Goal: Task Accomplishment & Management: Manage account settings

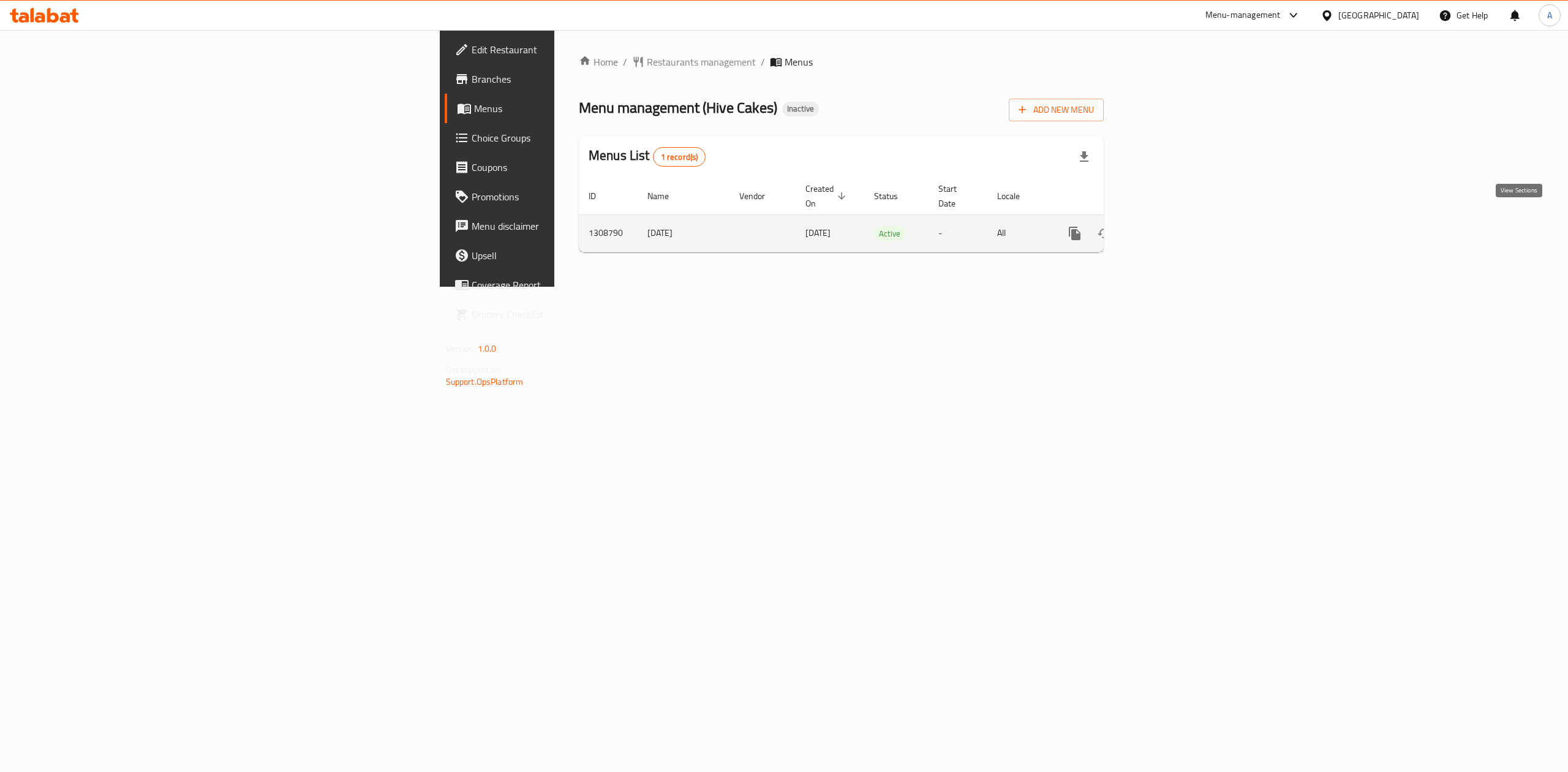
click at [1178, 219] on link "enhanced table" at bounding box center [1163, 233] width 30 height 30
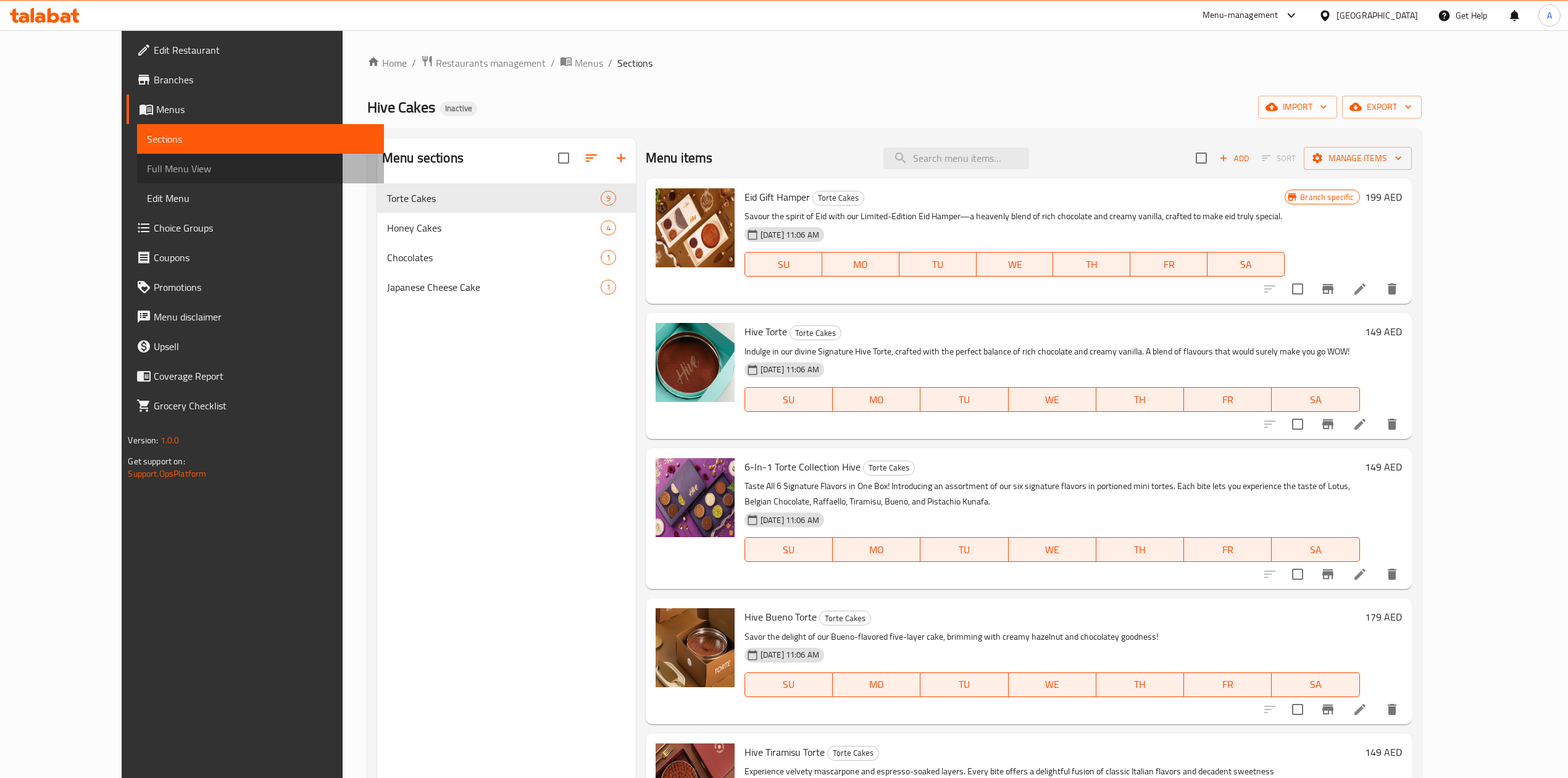
click at [147, 164] on span "Full Menu View" at bounding box center [260, 168] width 227 height 15
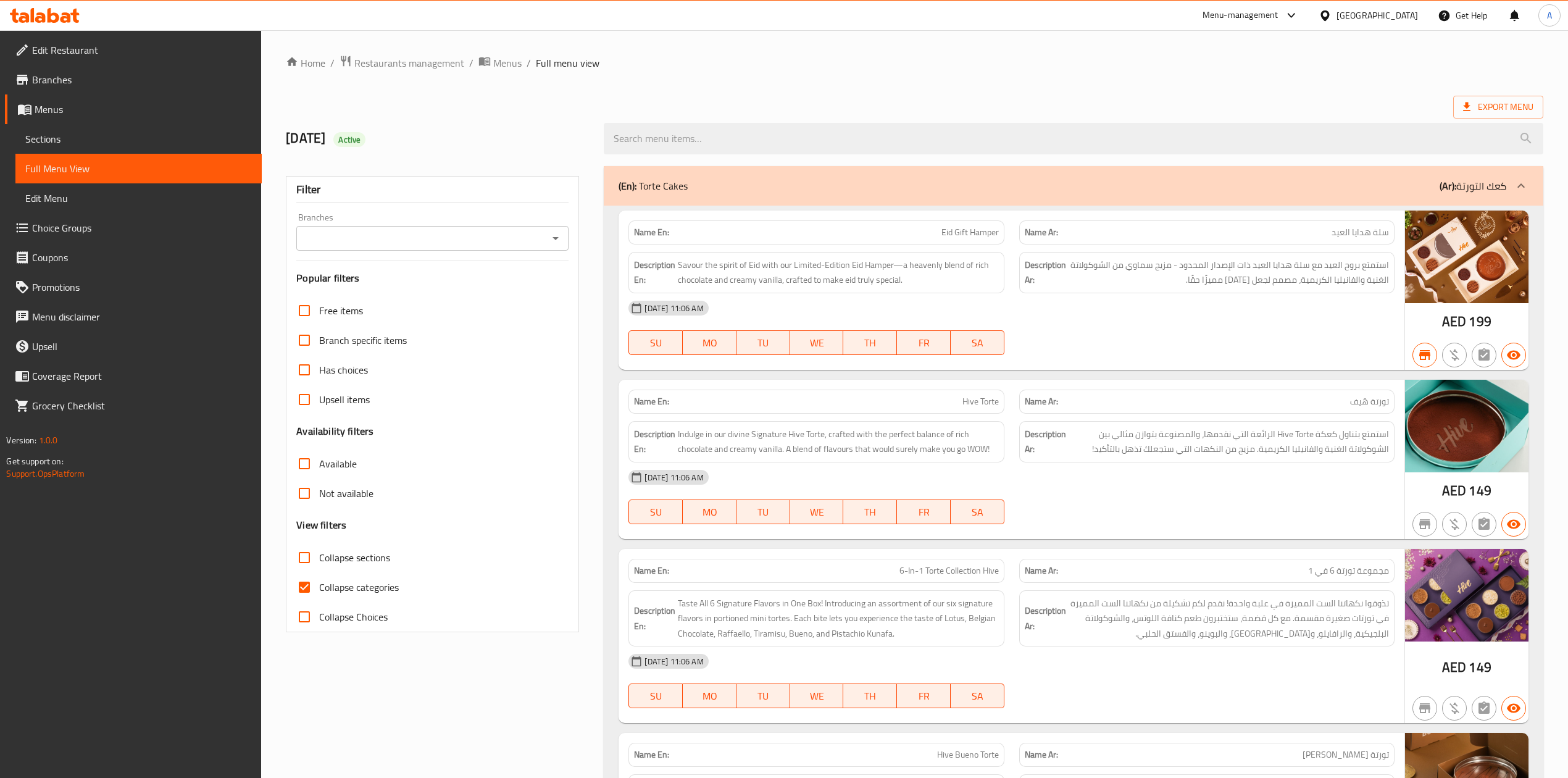
click at [475, 243] on input "Branches" at bounding box center [422, 238] width 244 height 17
click at [470, 286] on li "Hive Cakes, IMPZ" at bounding box center [432, 292] width 272 height 22
type input "Hive Cakes, IMPZ"
click at [341, 501] on span "Not available" at bounding box center [346, 493] width 54 height 15
click at [319, 502] on input "Not available" at bounding box center [304, 493] width 30 height 30
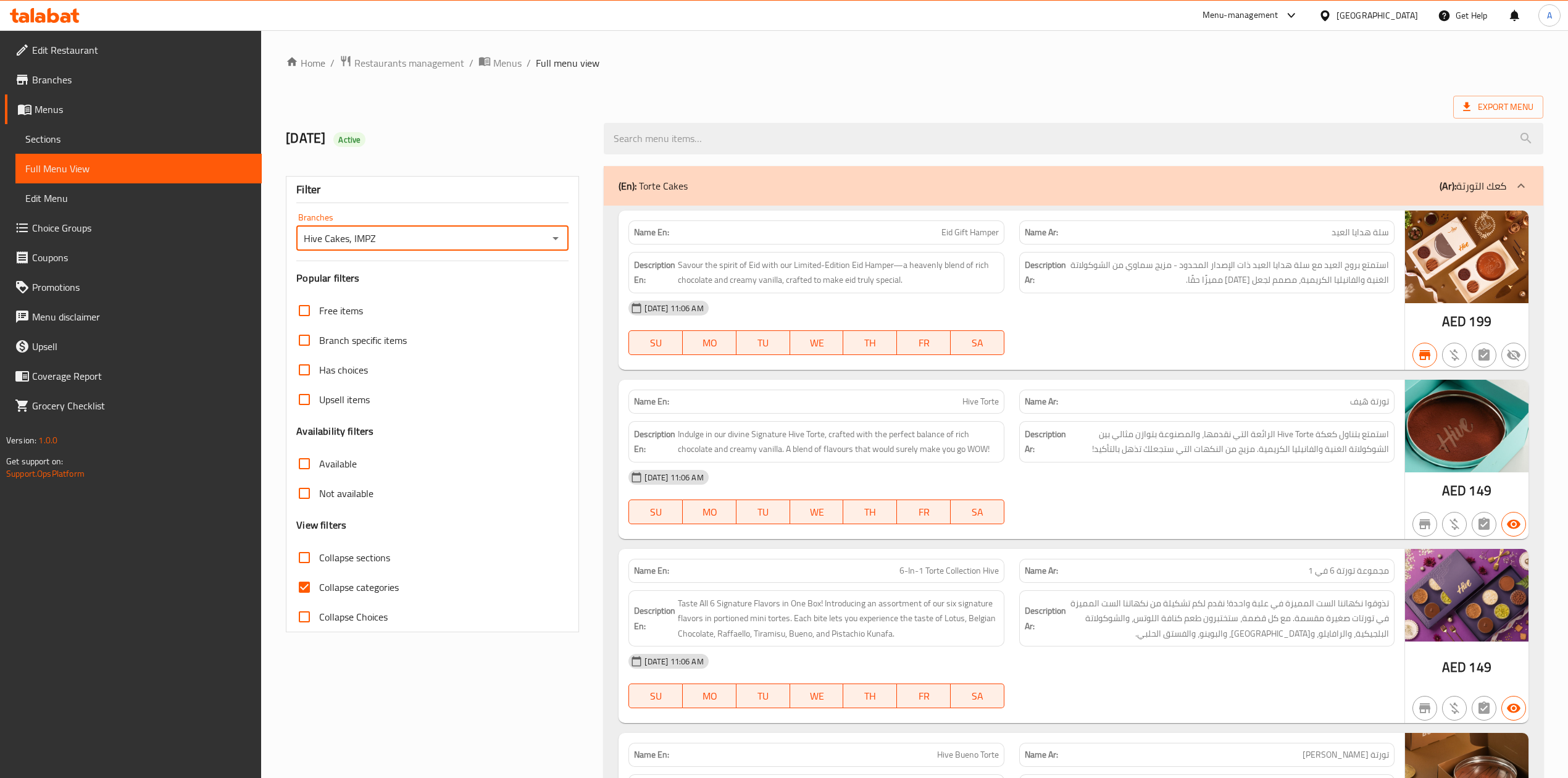
checkbox input "true"
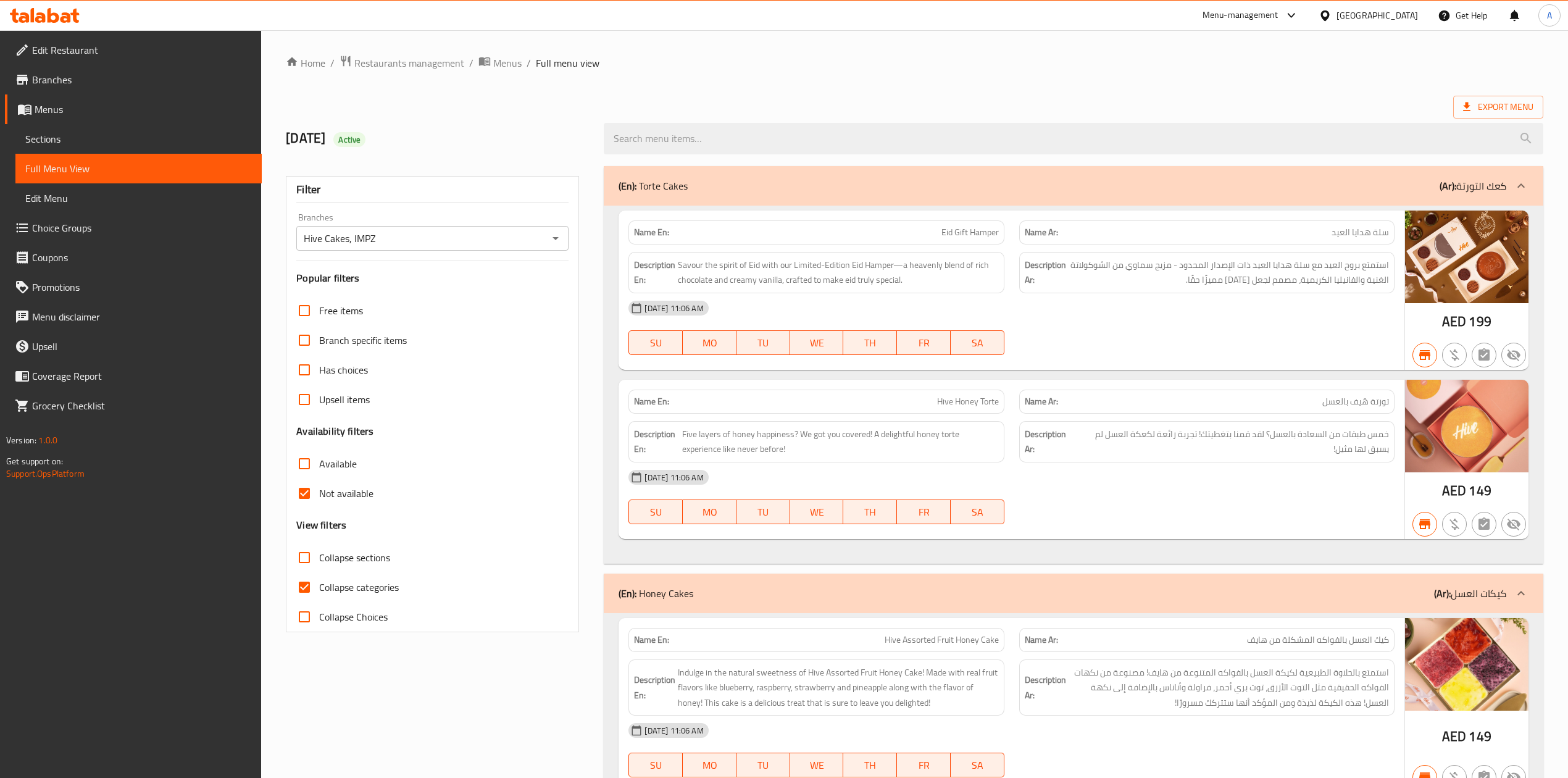
click at [412, 247] on input "Hive Cakes, IMPZ" at bounding box center [422, 238] width 244 height 17
click at [510, 69] on span "Menus" at bounding box center [507, 62] width 29 height 15
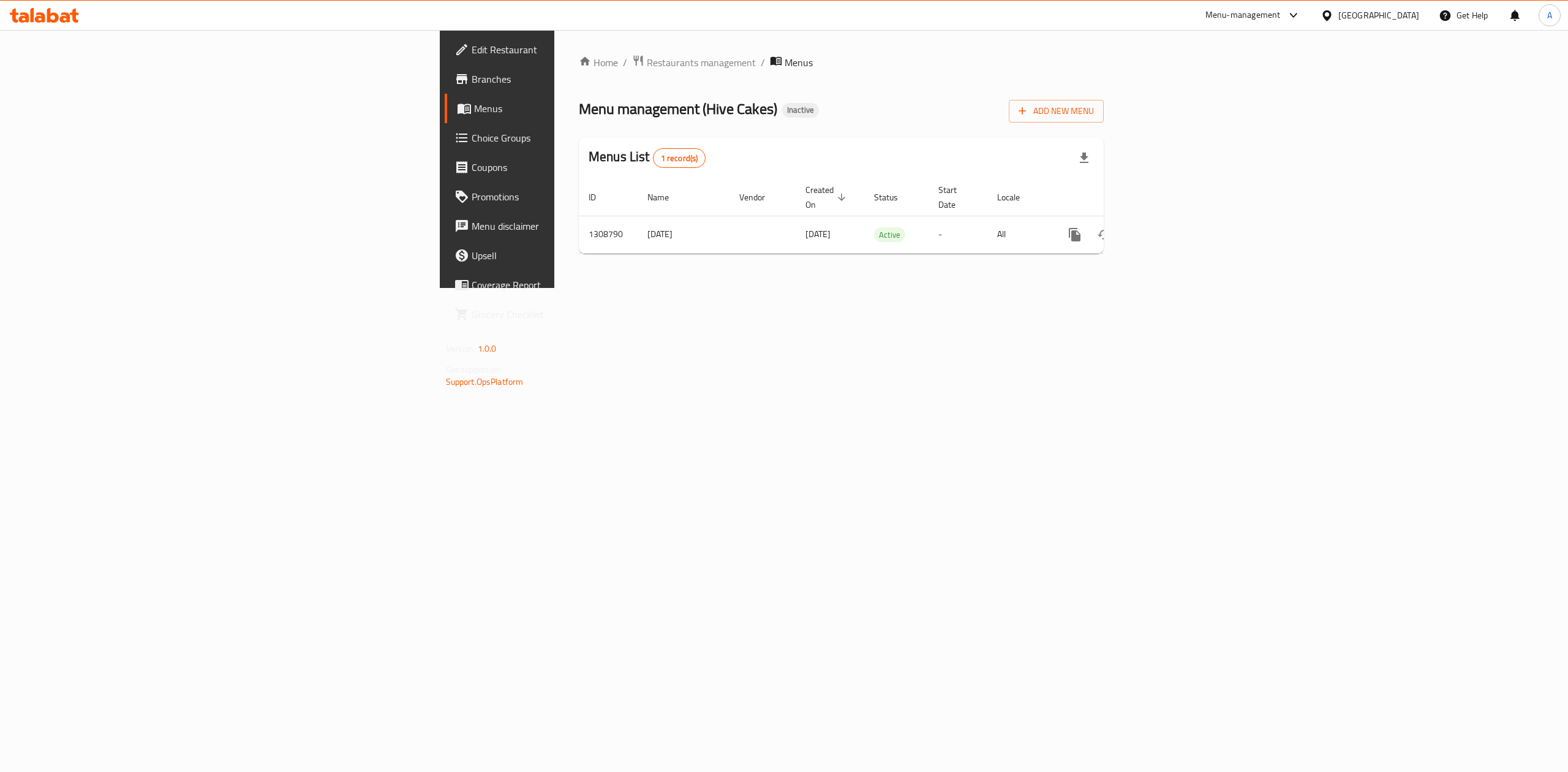
click at [50, 81] on div at bounding box center [784, 386] width 1568 height 772
click at [472, 81] on span "Branches" at bounding box center [582, 78] width 220 height 15
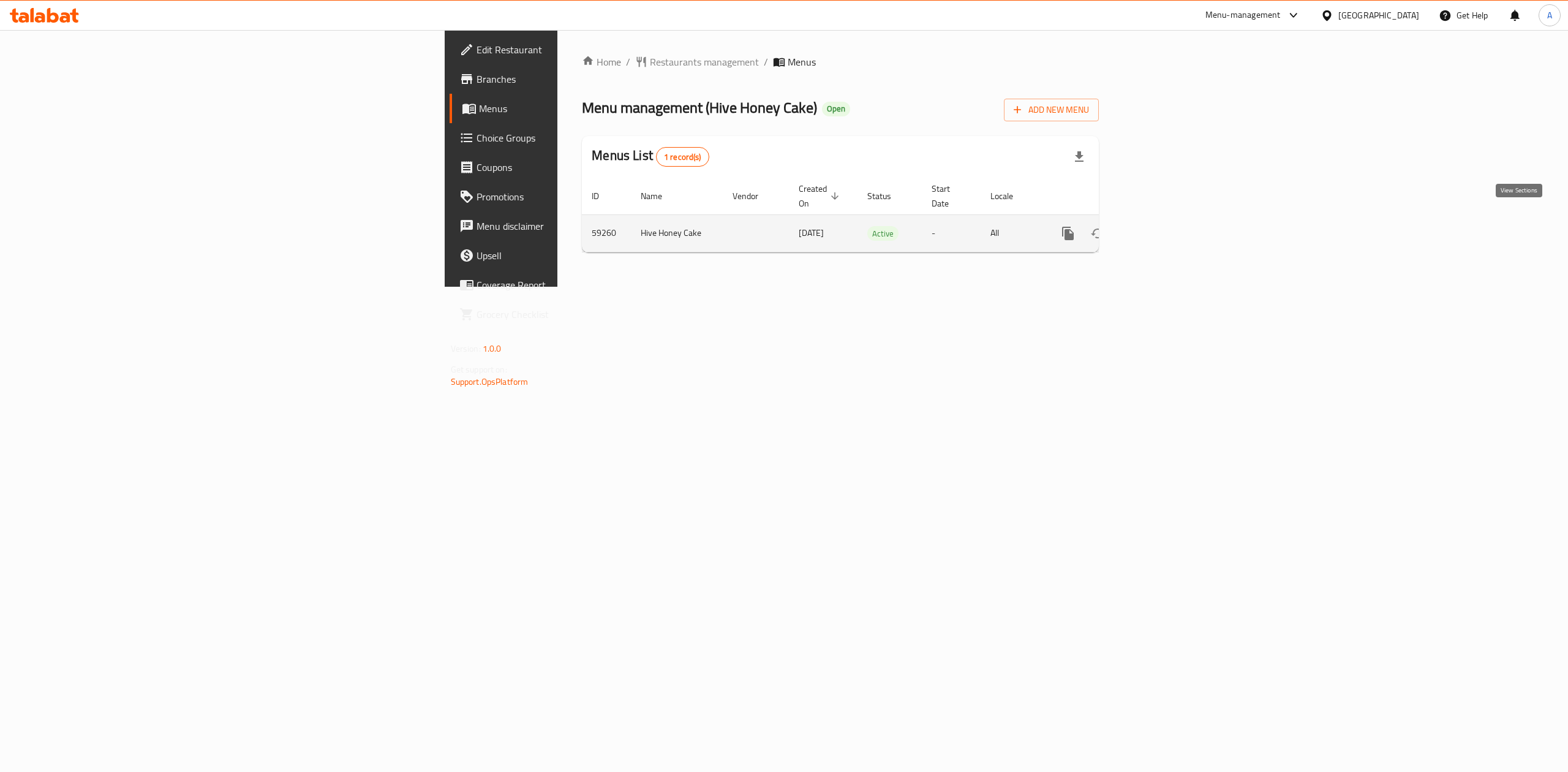
click at [1162, 228] on icon "enhanced table" at bounding box center [1156, 233] width 11 height 11
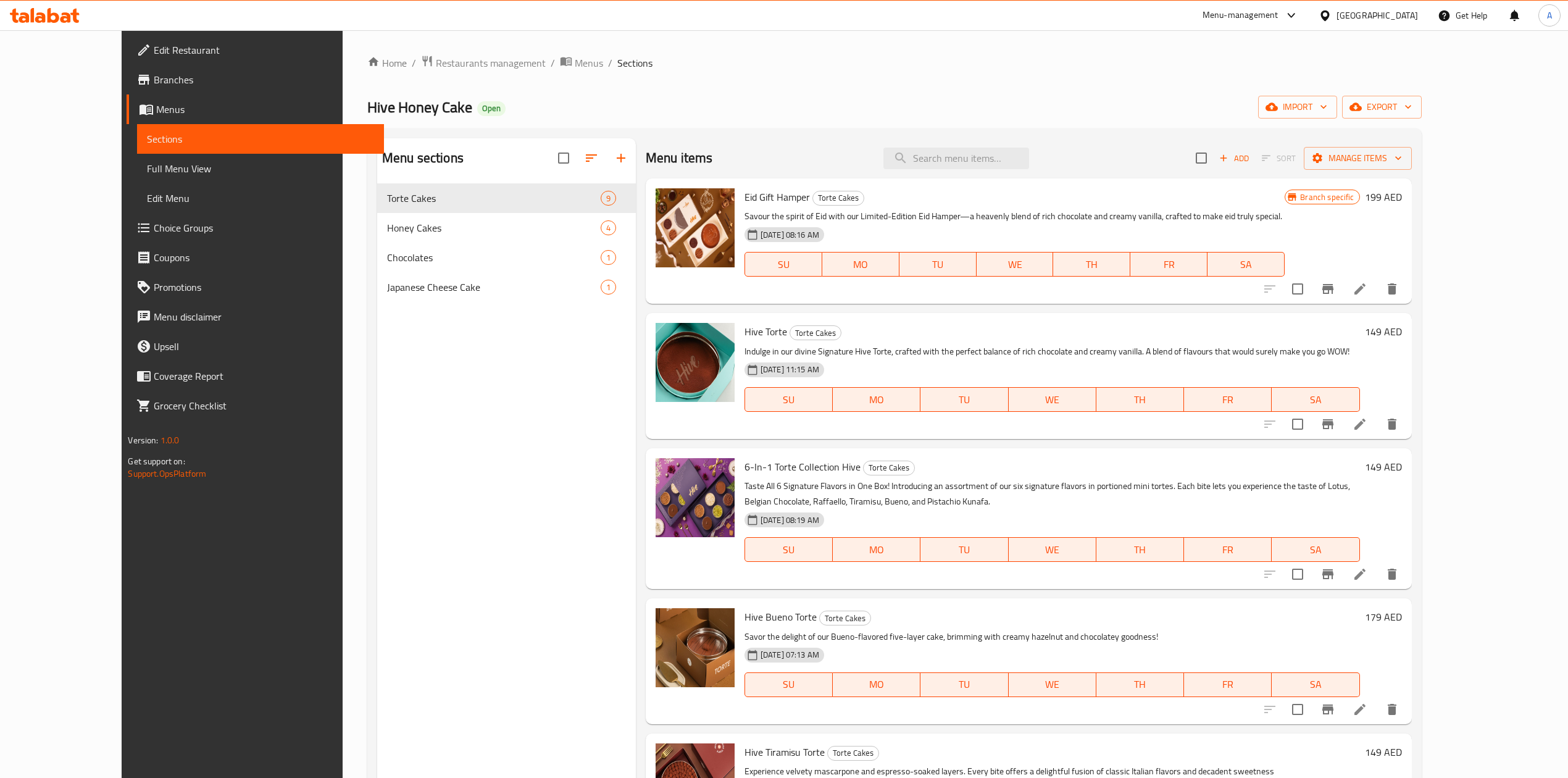
click at [147, 166] on span "Full Menu View" at bounding box center [260, 168] width 227 height 15
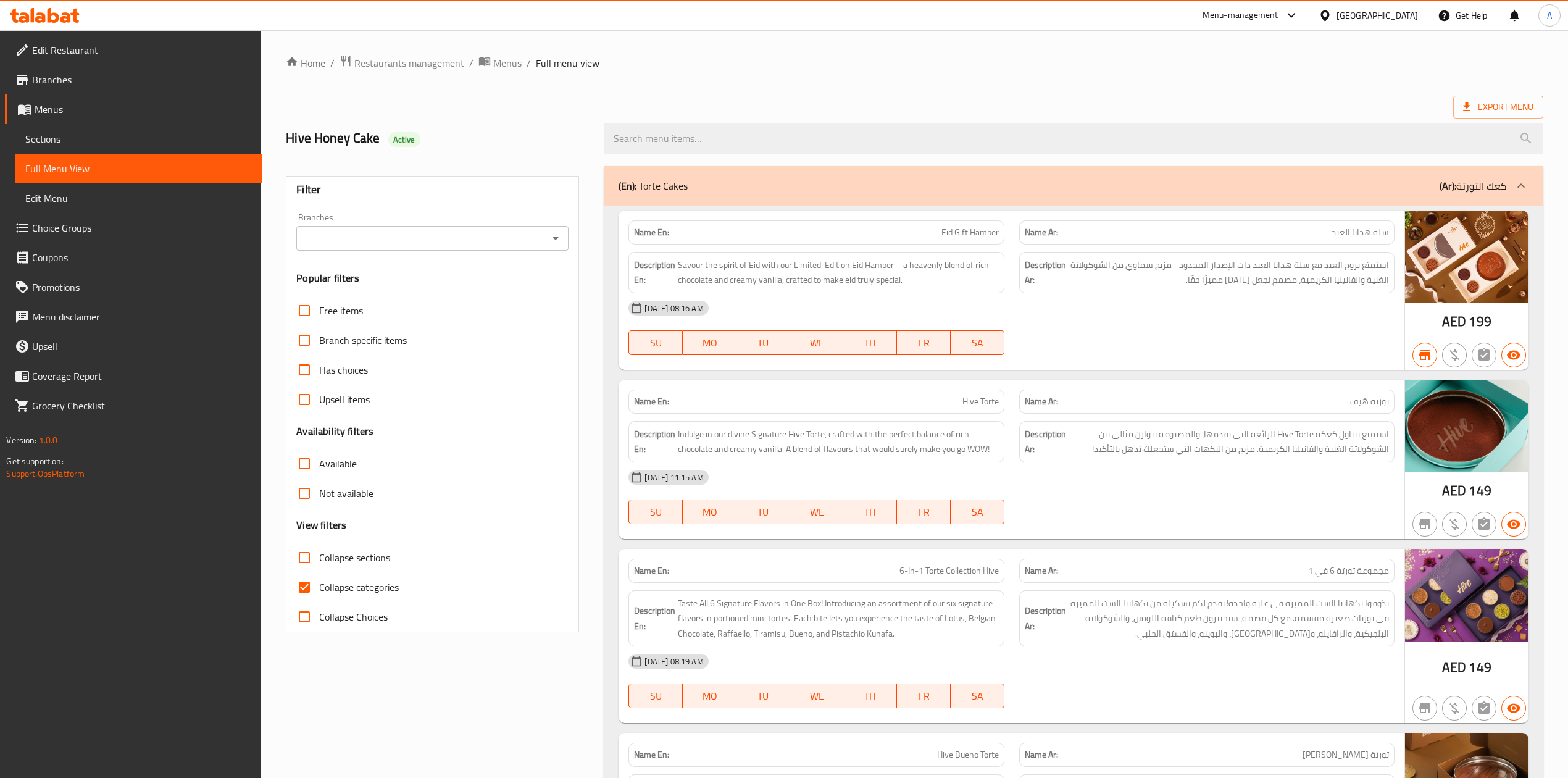
click at [382, 237] on input "Branches" at bounding box center [422, 238] width 244 height 17
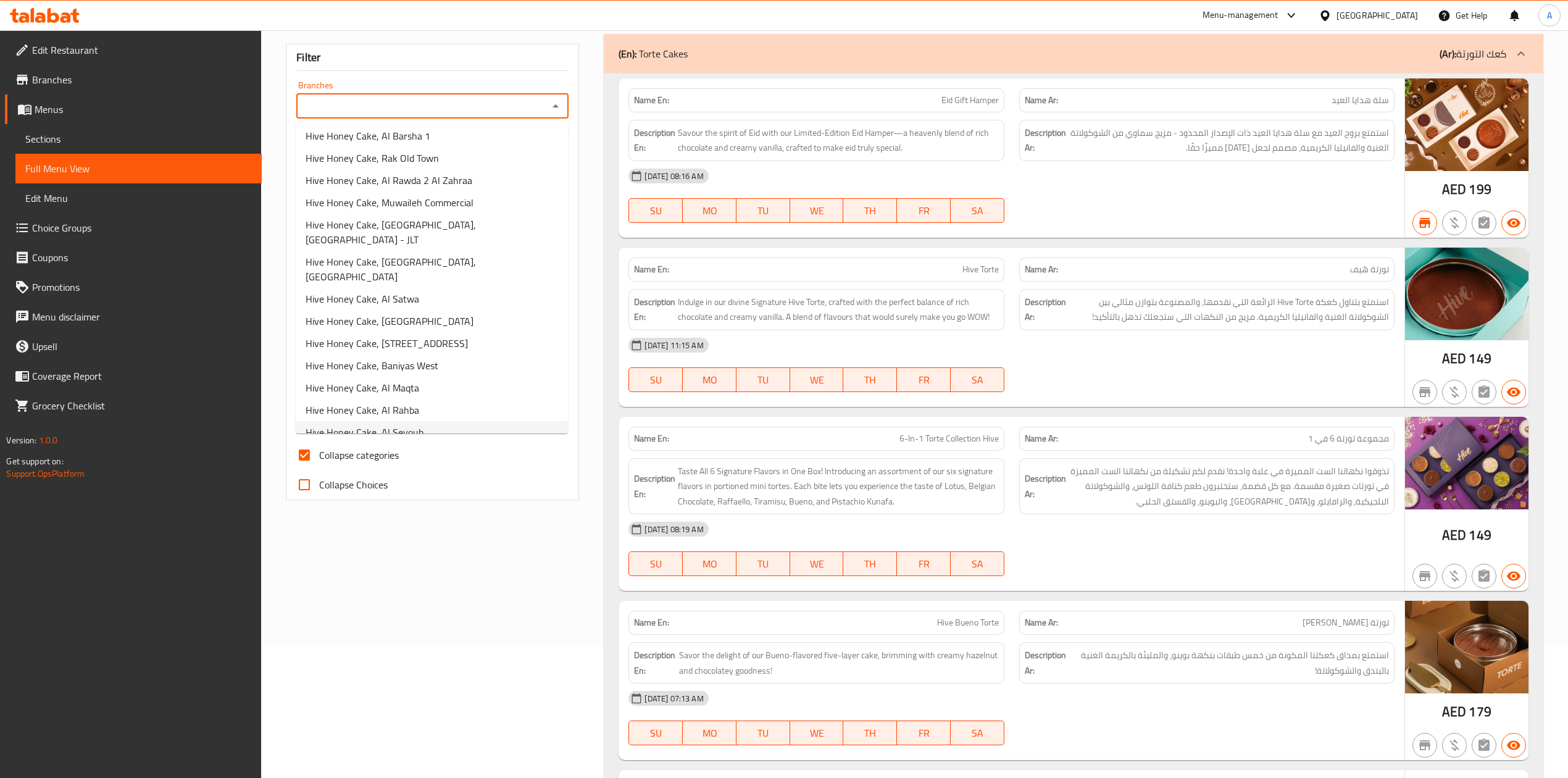
scroll to position [247, 0]
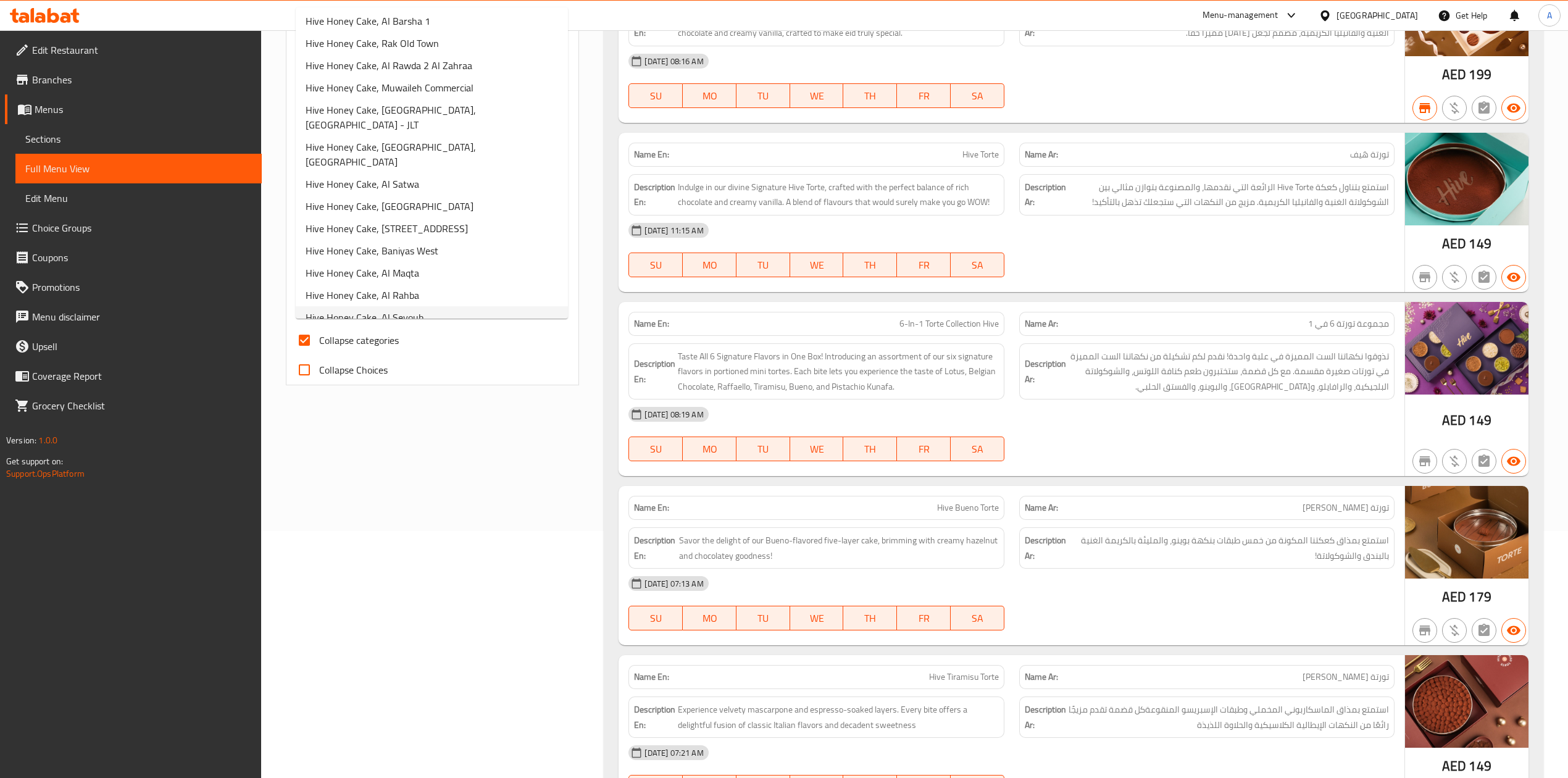
click at [437, 306] on li "Hive Honey Cake, Al Seyouh" at bounding box center [432, 317] width 272 height 22
type input "Hive Honey Cake, Al Seyouh"
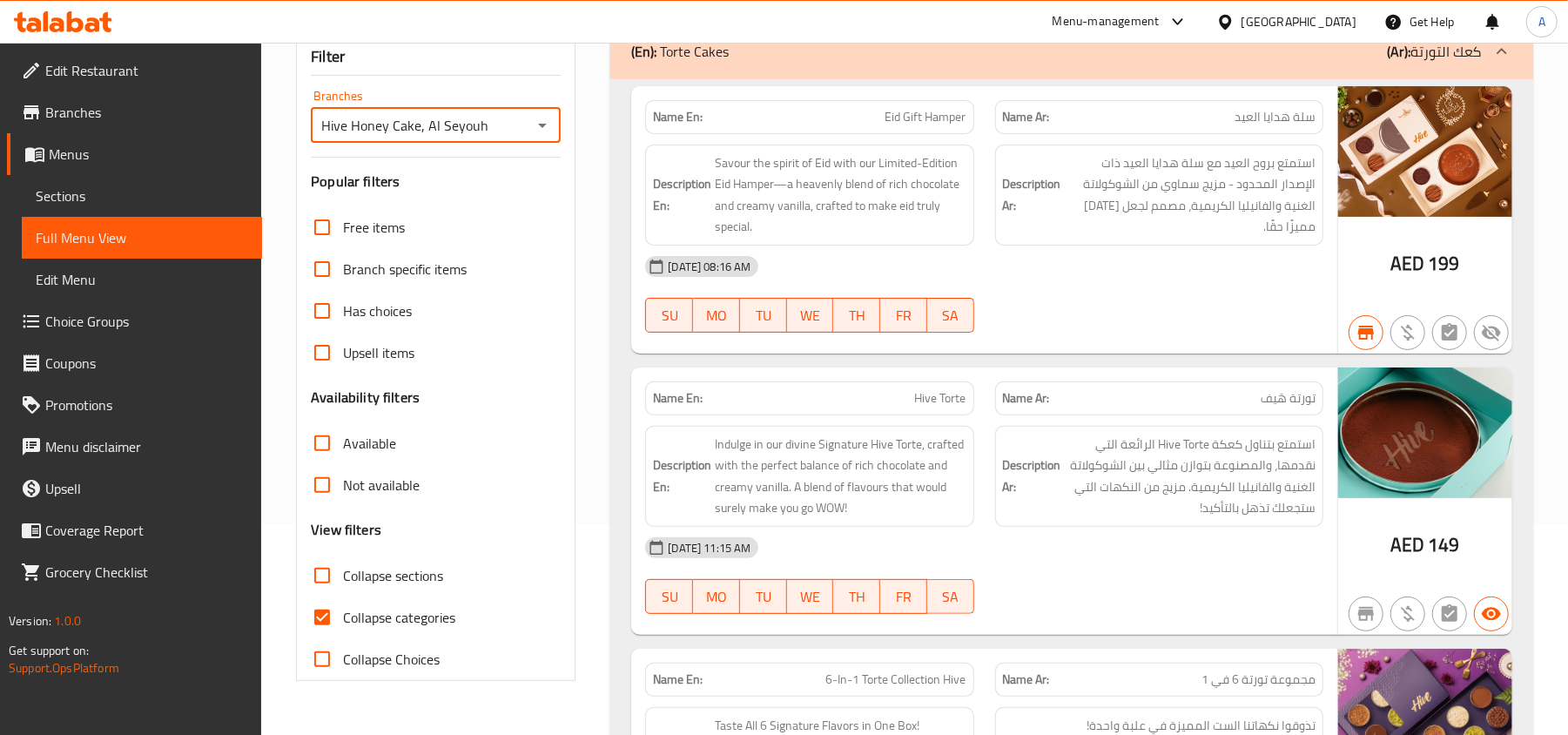
scroll to position [232, 0]
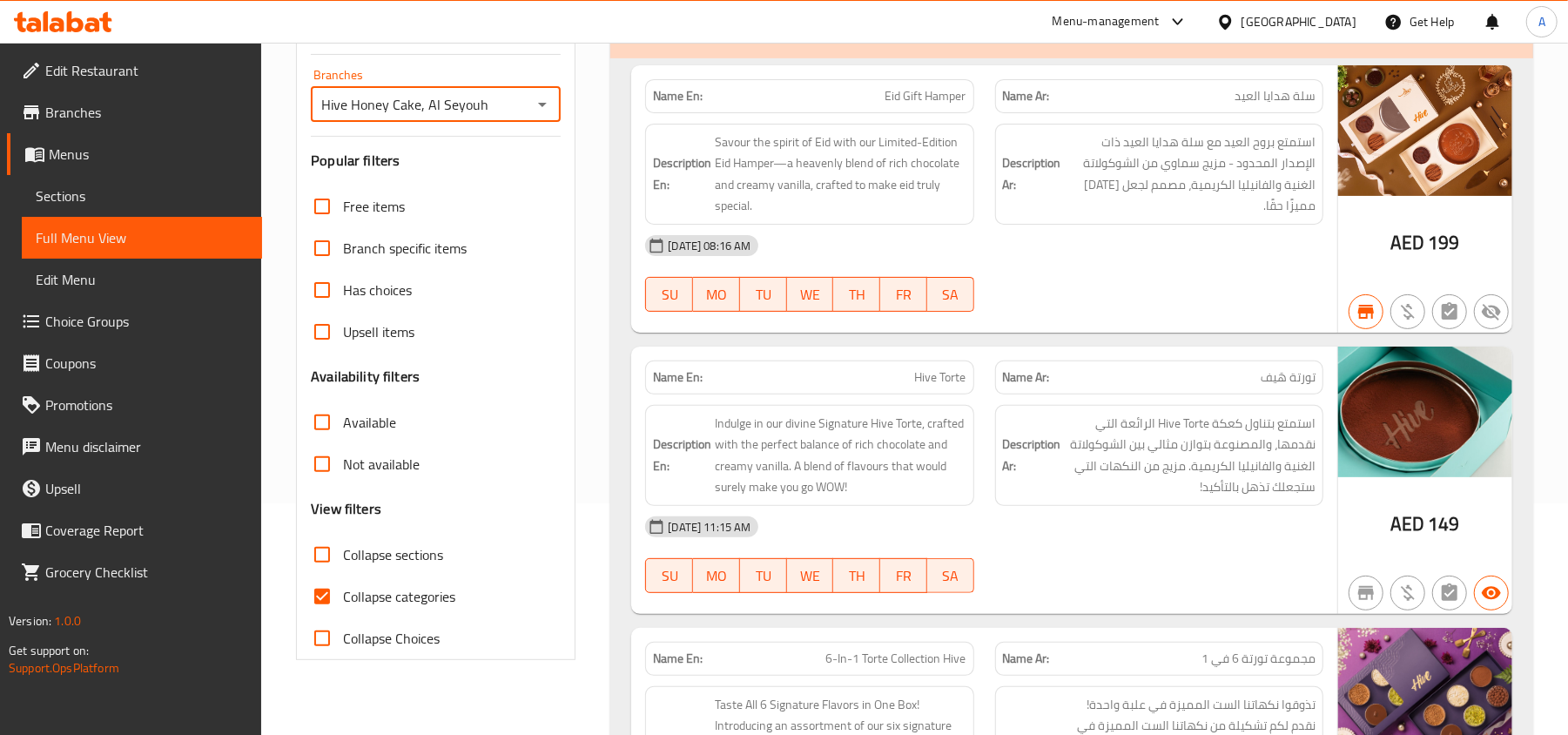
drag, startPoint x: 374, startPoint y: 460, endPoint x: 399, endPoint y: 459, distance: 25.0
click at [376, 461] on span "Not available" at bounding box center [381, 463] width 76 height 21
click at [343, 461] on input "Not available" at bounding box center [322, 464] width 42 height 42
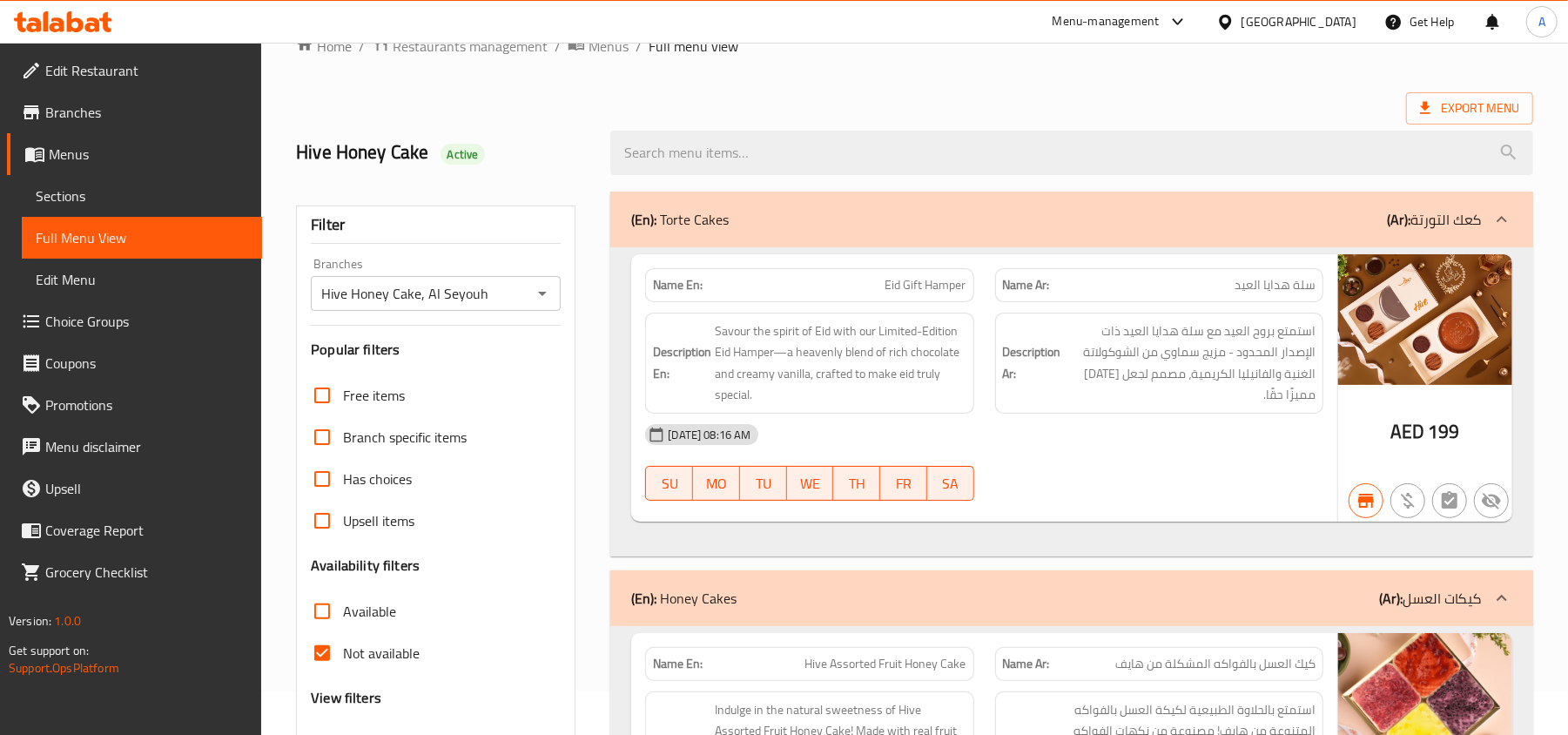
scroll to position [116, 0]
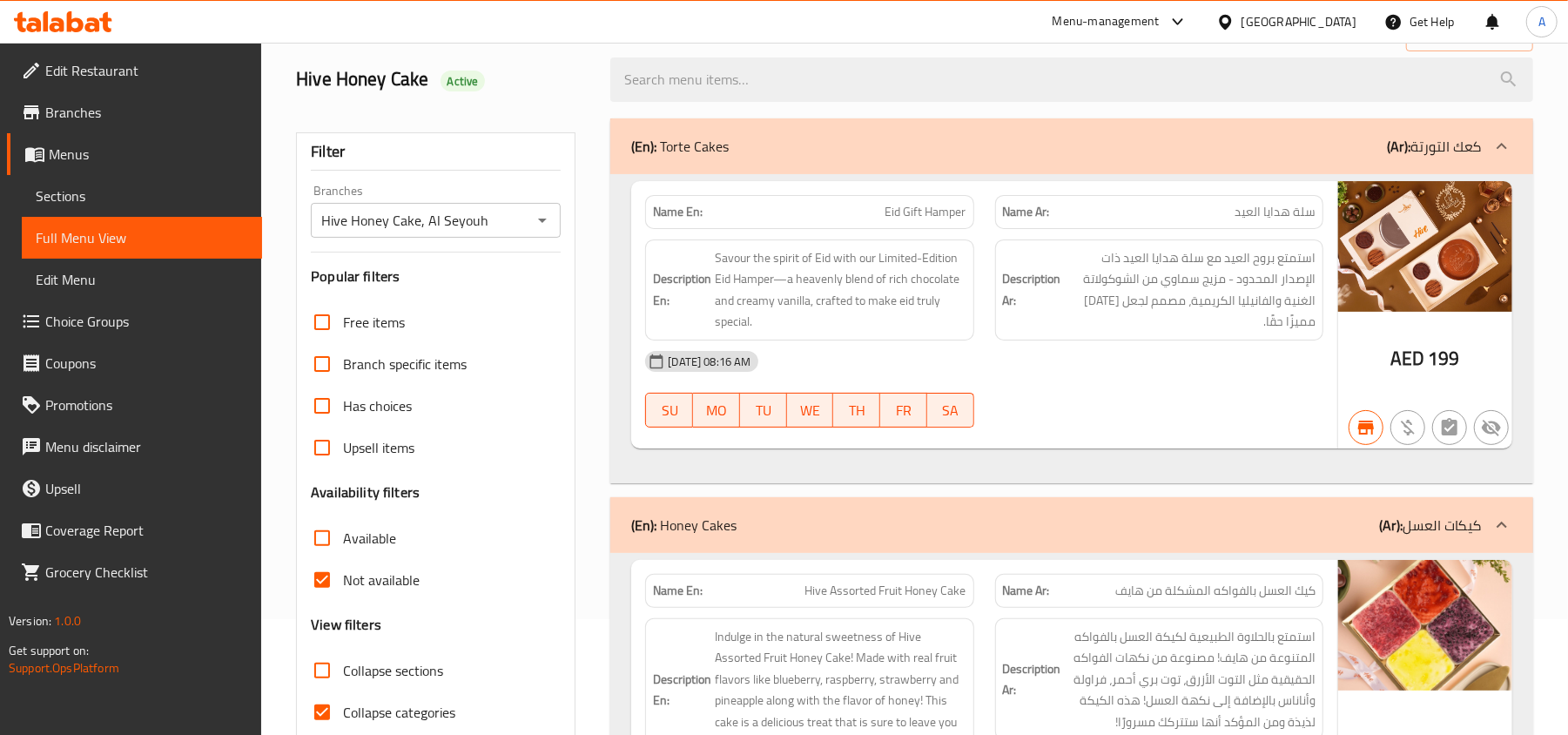
click at [328, 574] on input "Not available" at bounding box center [322, 580] width 42 height 42
checkbox input "false"
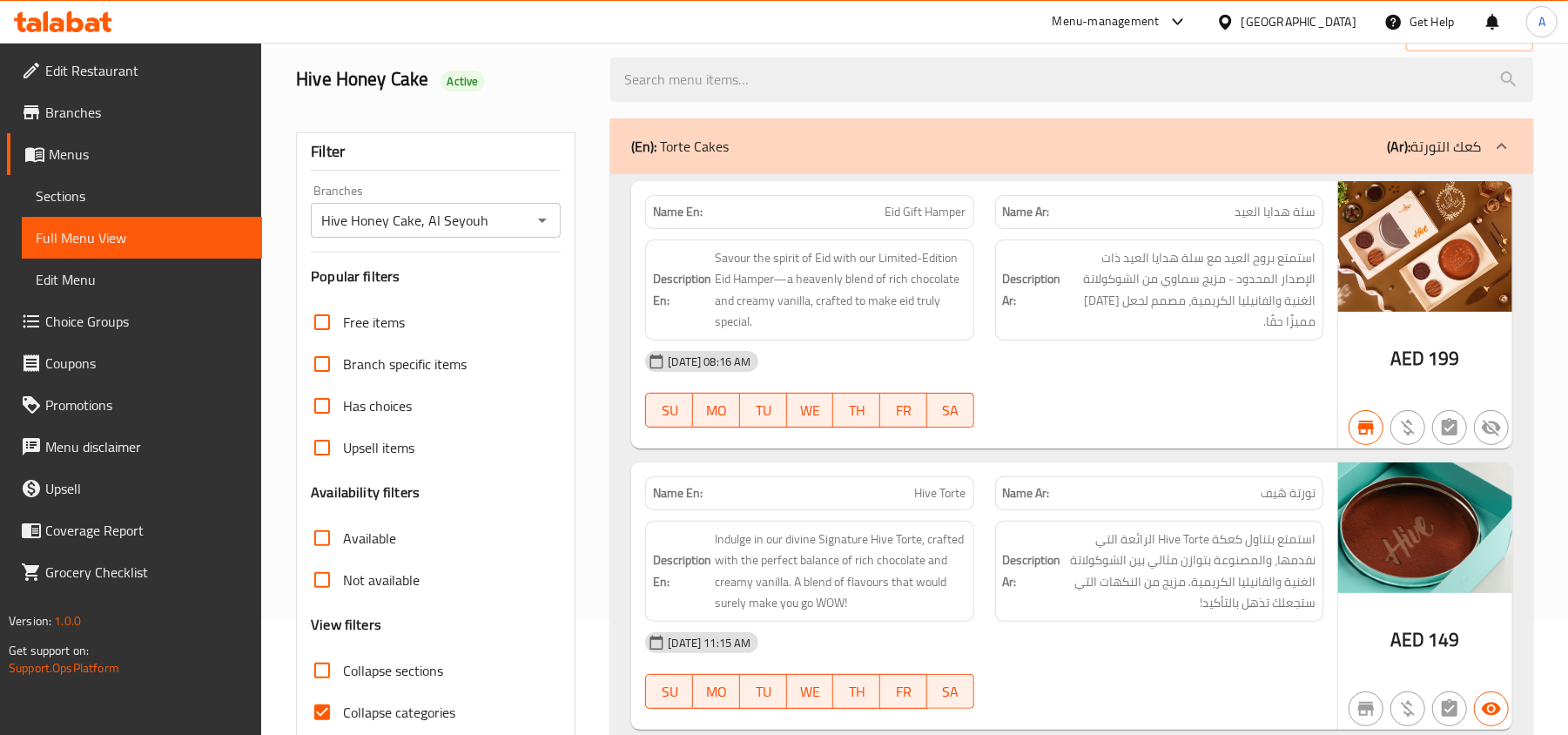
click at [355, 528] on span "Available" at bounding box center [369, 538] width 53 height 21
click at [343, 528] on input "Available" at bounding box center [322, 538] width 42 height 42
checkbox input "true"
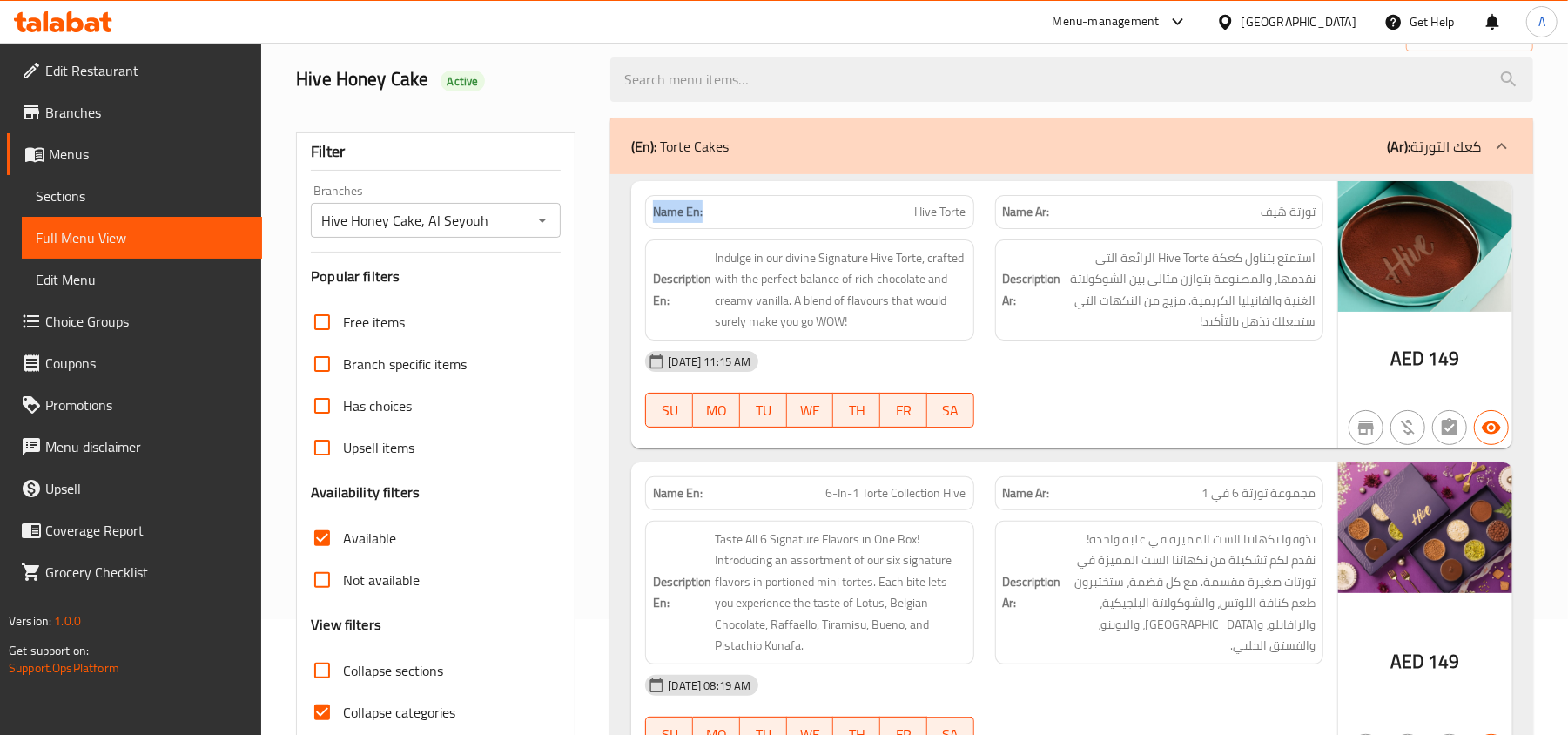
drag, startPoint x: 711, startPoint y: 207, endPoint x: 632, endPoint y: 209, distance: 79.0
click at [632, 209] on div "Name En: Hive Torte Name Ar: تورتة هَيف Description En: Indulge in our divine S…" at bounding box center [984, 315] width 706 height 267
copy strong "Name En:"
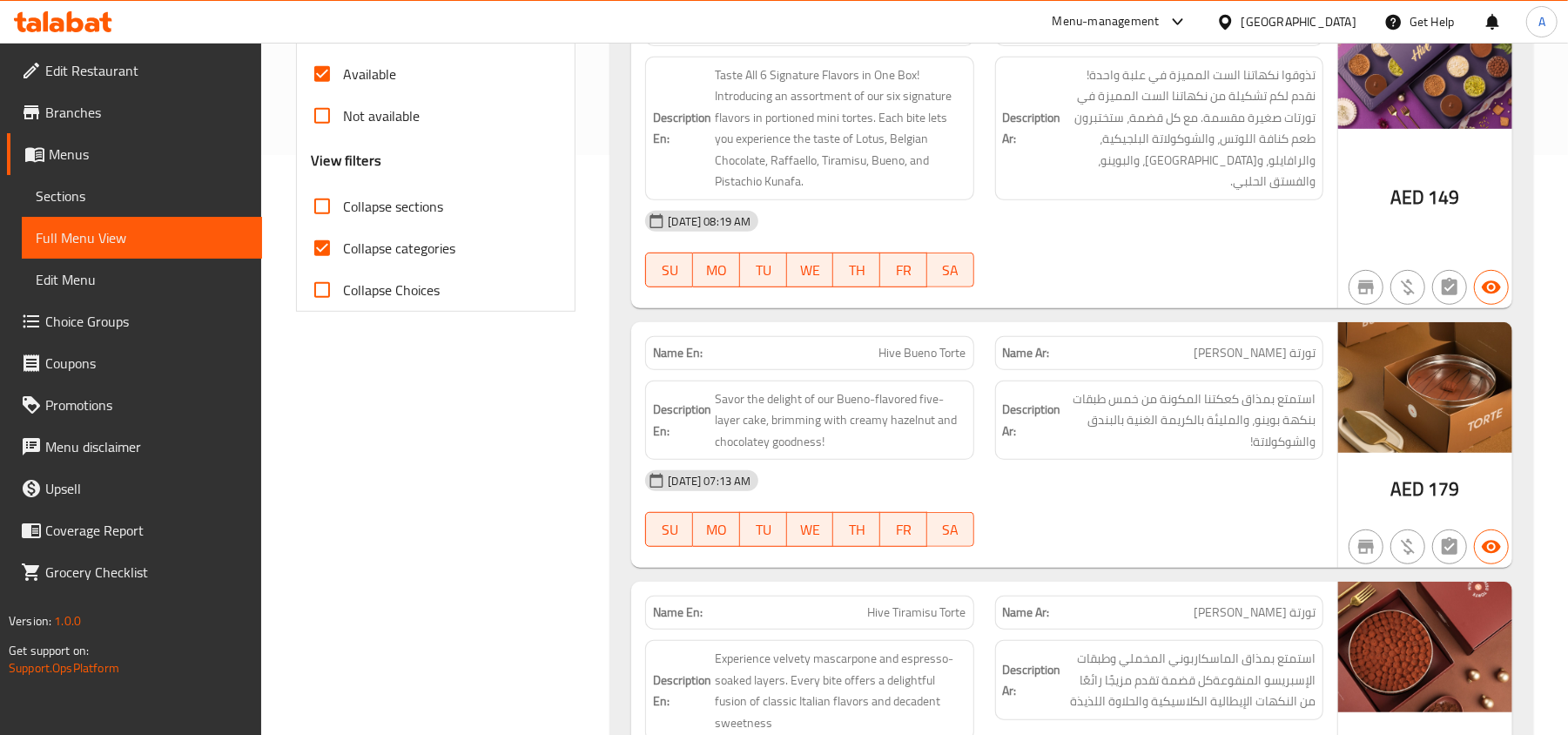
scroll to position [0, 0]
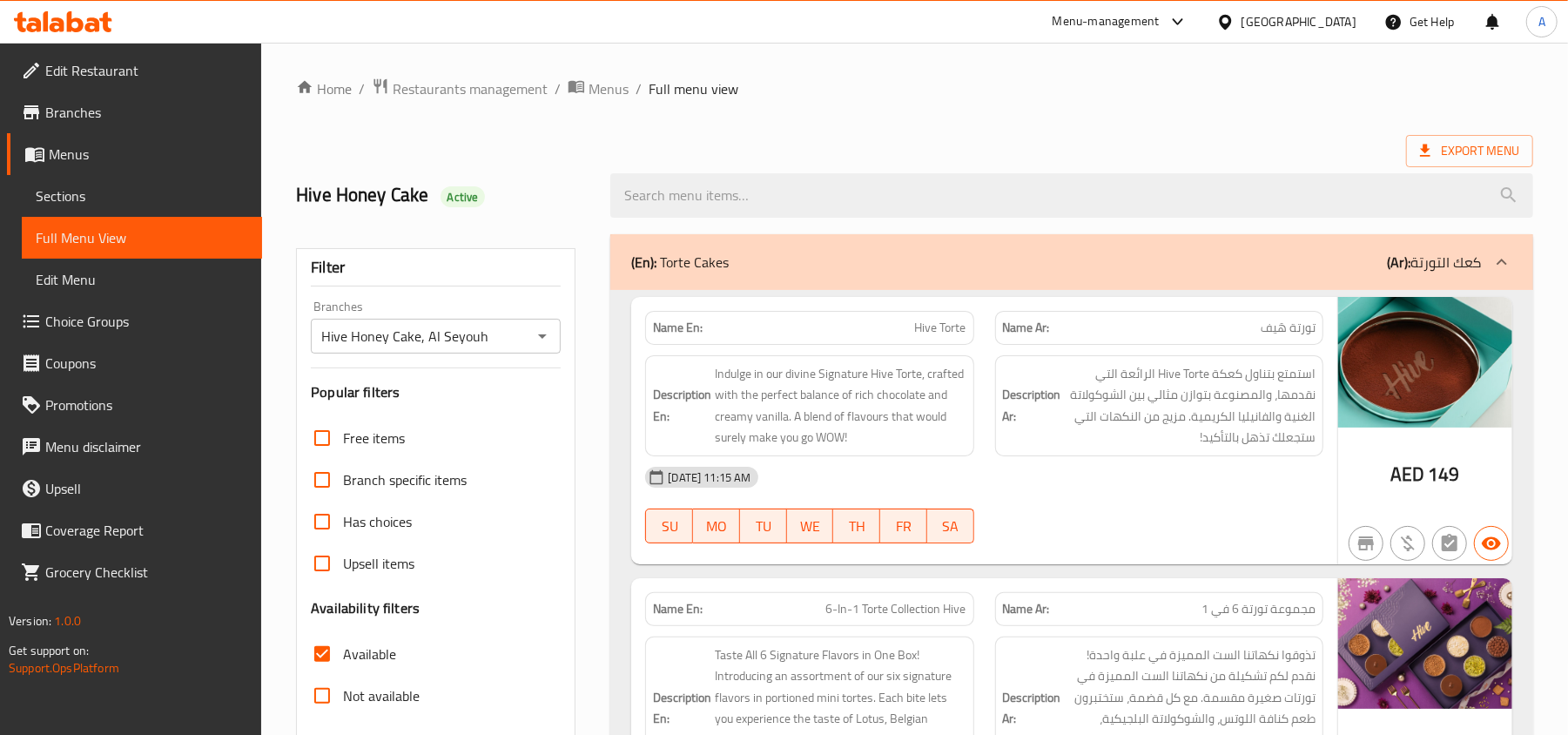
click at [388, 704] on span "Not available" at bounding box center [381, 695] width 76 height 21
click at [343, 704] on input "Not available" at bounding box center [322, 696] width 42 height 42
checkbox input "true"
click at [389, 652] on span "Available" at bounding box center [369, 653] width 53 height 21
click at [343, 652] on input "Available" at bounding box center [322, 653] width 42 height 42
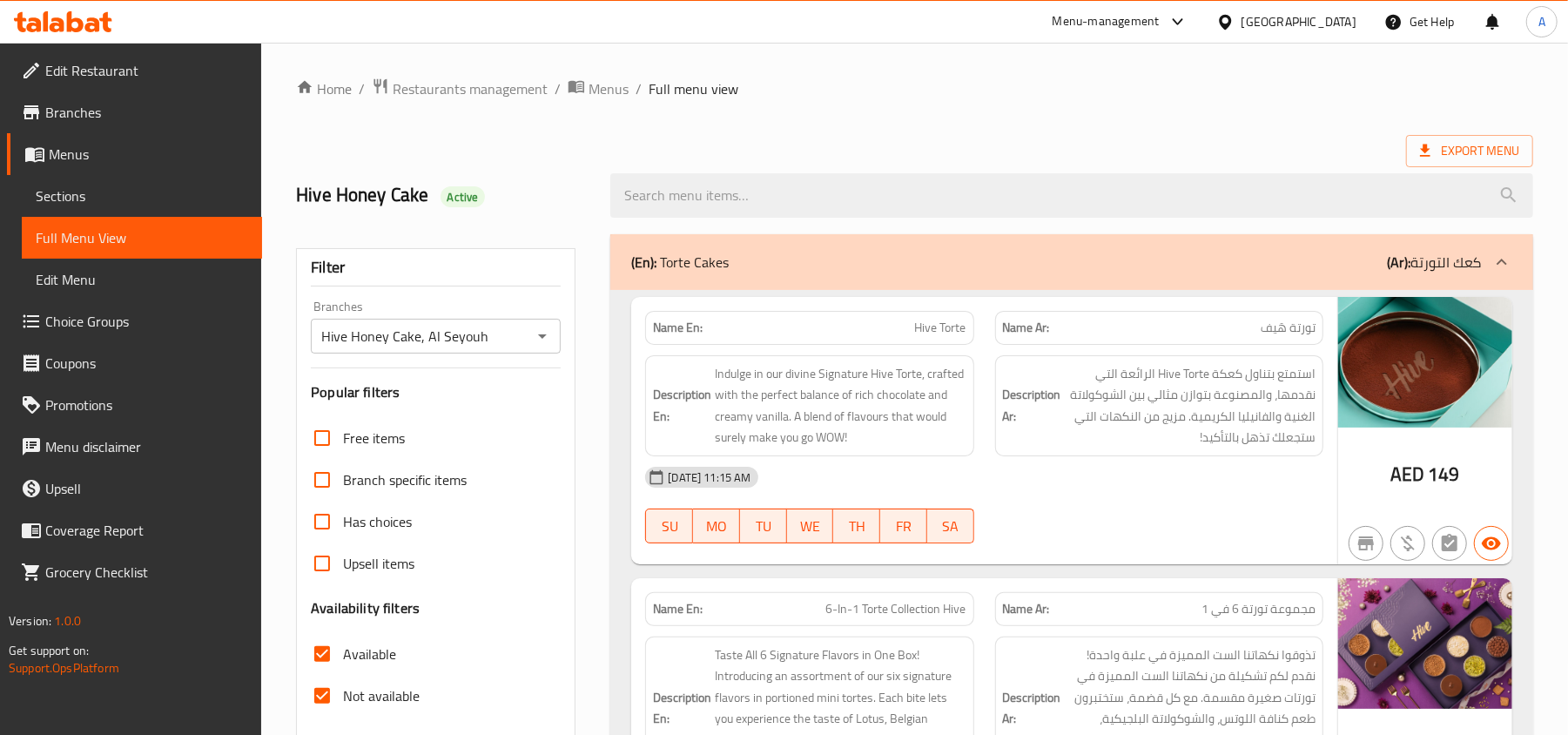
checkbox input "false"
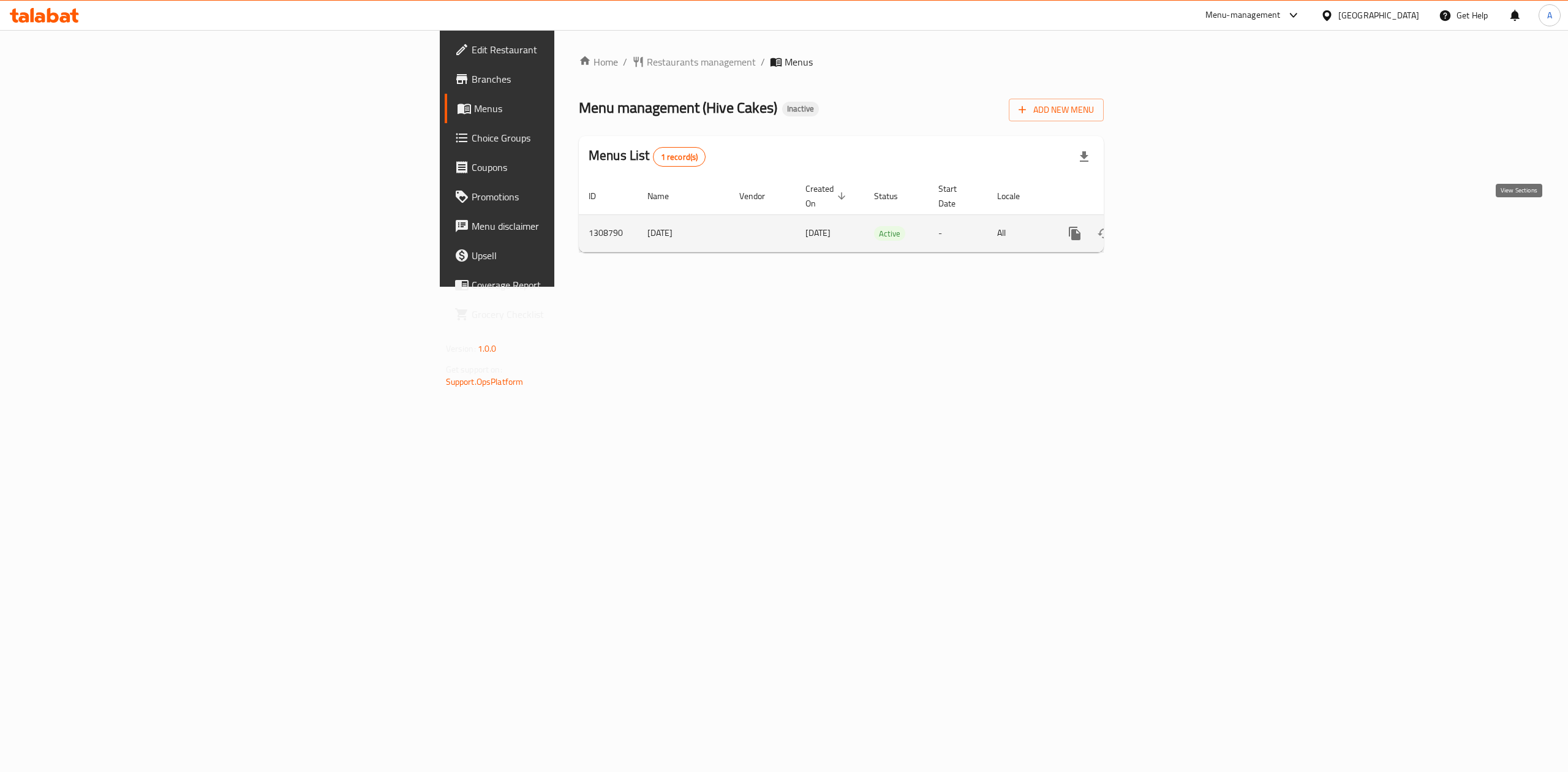
click at [1178, 222] on link "enhanced table" at bounding box center [1163, 233] width 30 height 30
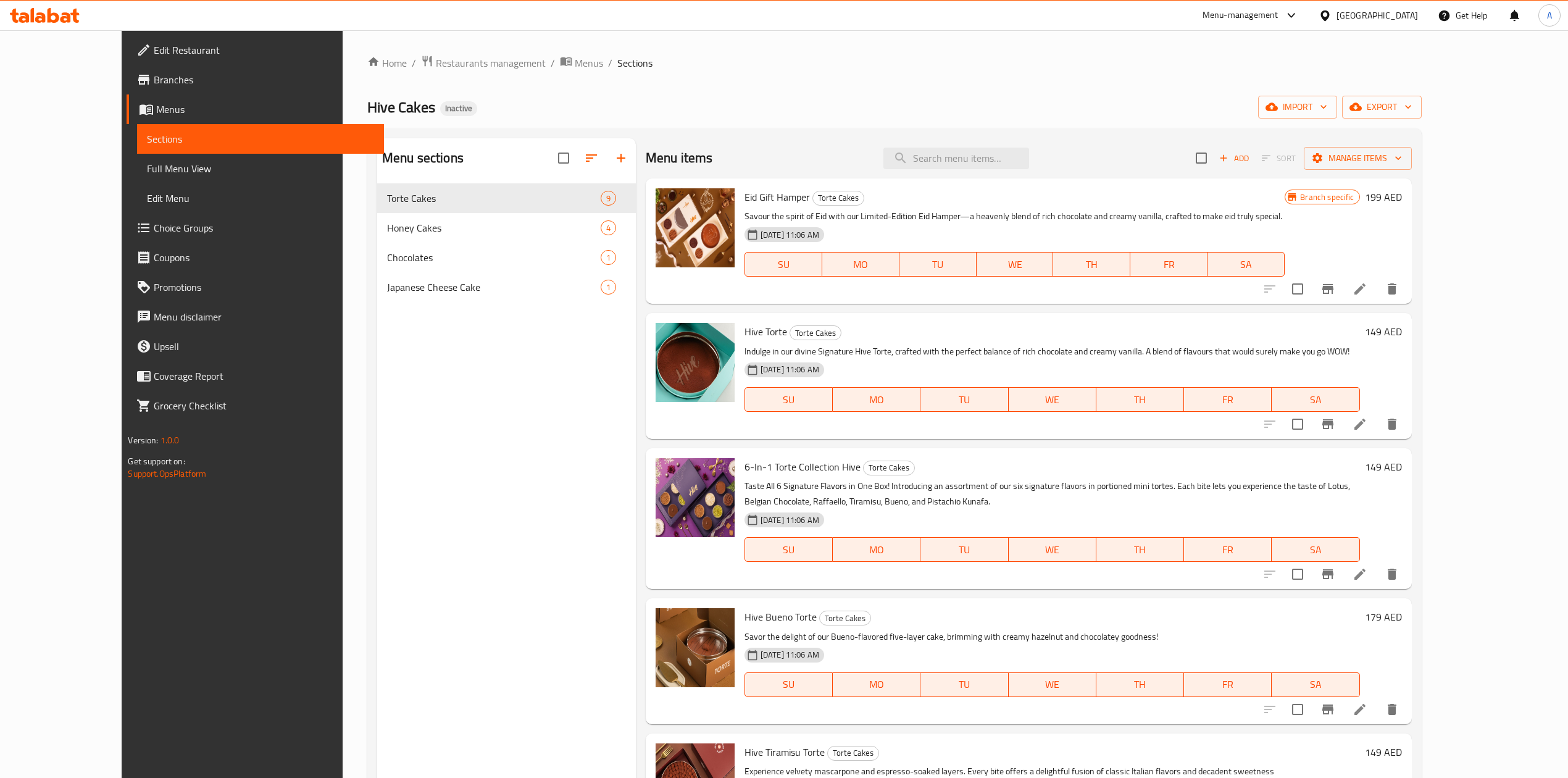
drag, startPoint x: 88, startPoint y: 162, endPoint x: 97, endPoint y: 169, distance: 11.4
click at [147, 163] on span "Full Menu View" at bounding box center [260, 168] width 227 height 15
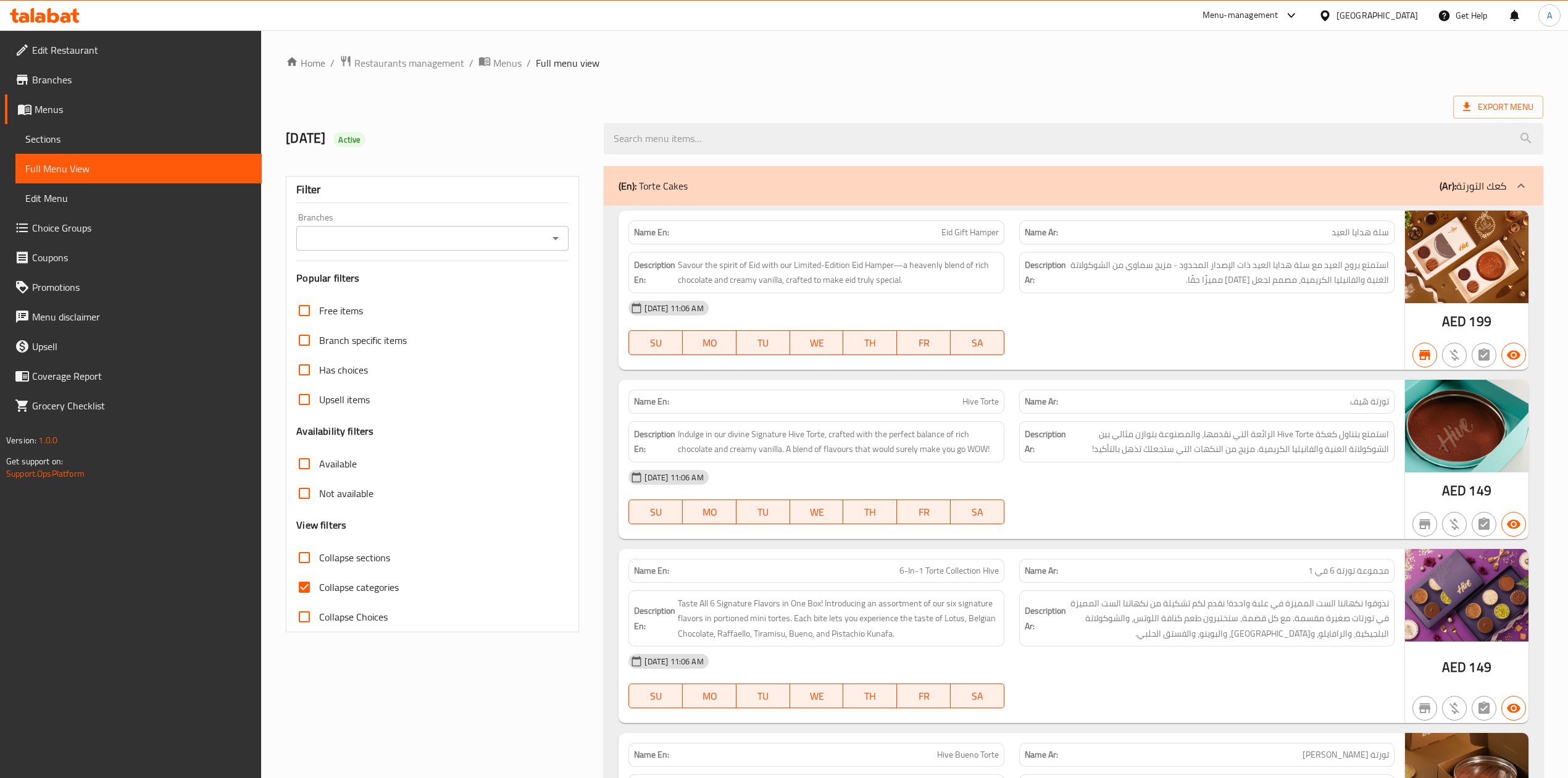
click at [369, 238] on input "Branches" at bounding box center [422, 238] width 244 height 17
click at [416, 297] on li "Hive Cakes, IMPZ" at bounding box center [432, 292] width 272 height 22
type input "Hive Cakes, IMPZ"
click at [349, 487] on span "Not available" at bounding box center [346, 493] width 54 height 15
click at [319, 487] on input "Not available" at bounding box center [304, 493] width 30 height 30
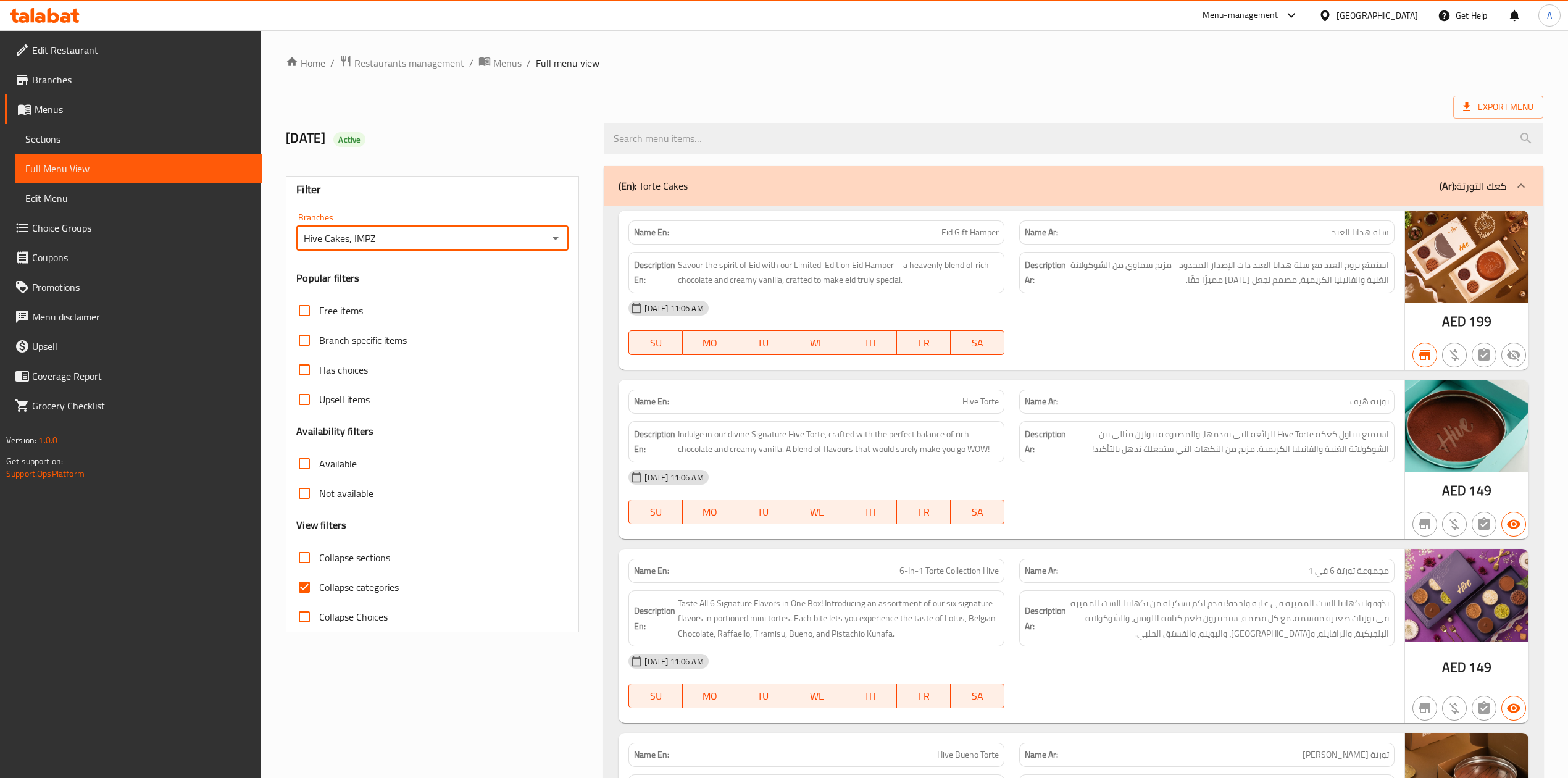
checkbox input "true"
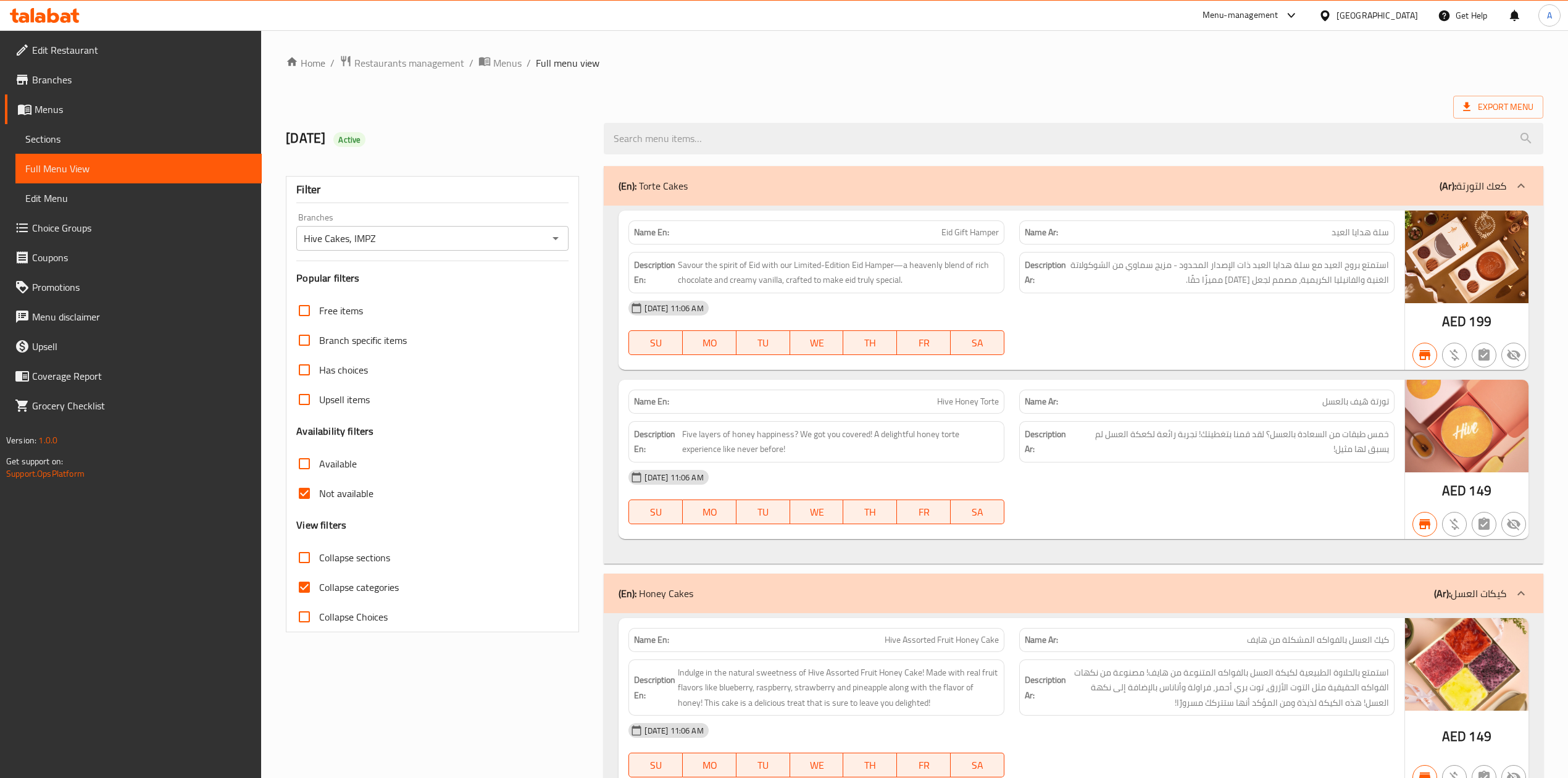
click at [961, 398] on span "Hive Honey Torte" at bounding box center [968, 402] width 62 height 13
copy span "Hive Honey Torte"
click at [503, 63] on span "Menus" at bounding box center [507, 62] width 29 height 15
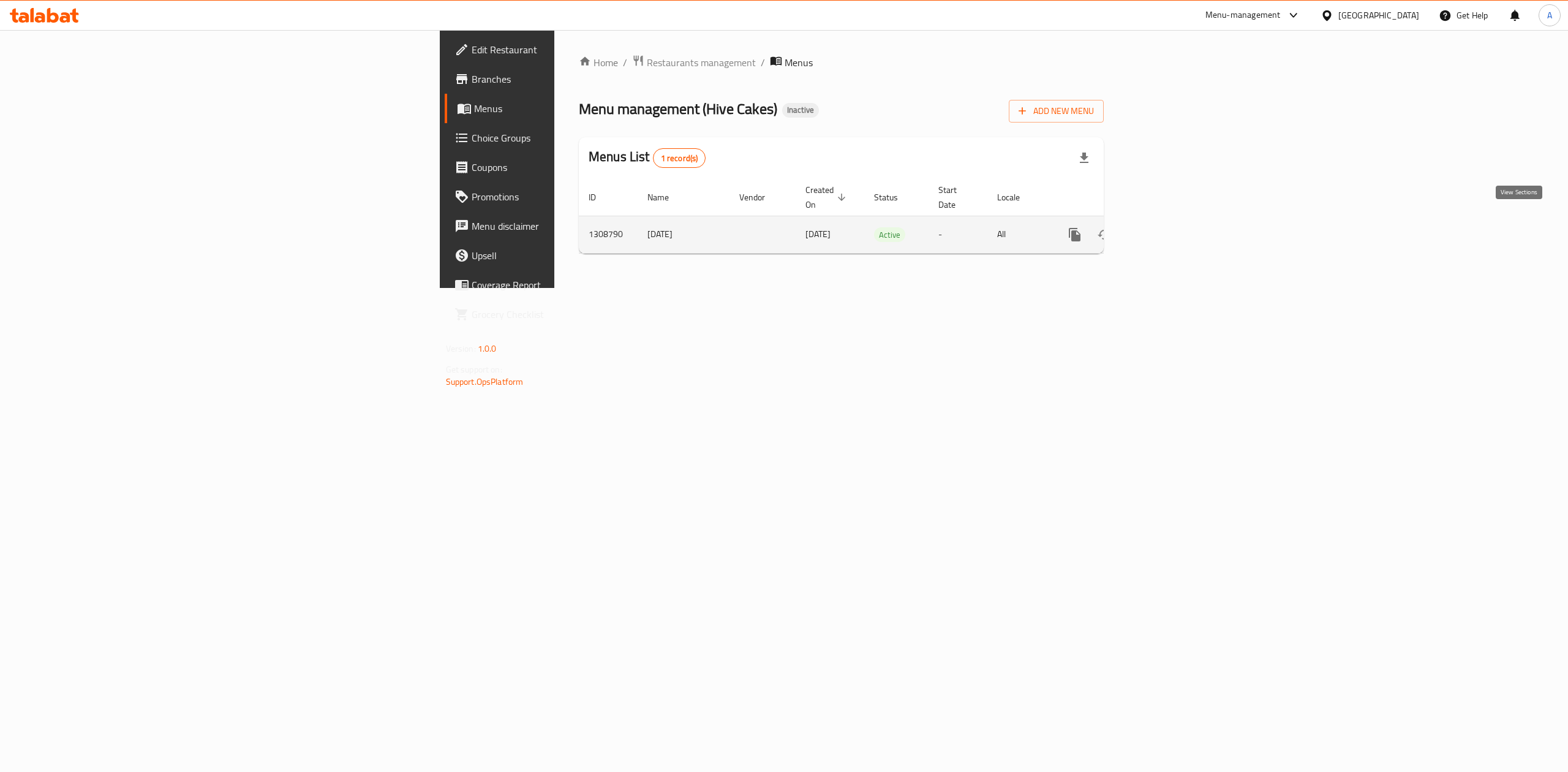
click at [1178, 221] on link "enhanced table" at bounding box center [1163, 234] width 30 height 30
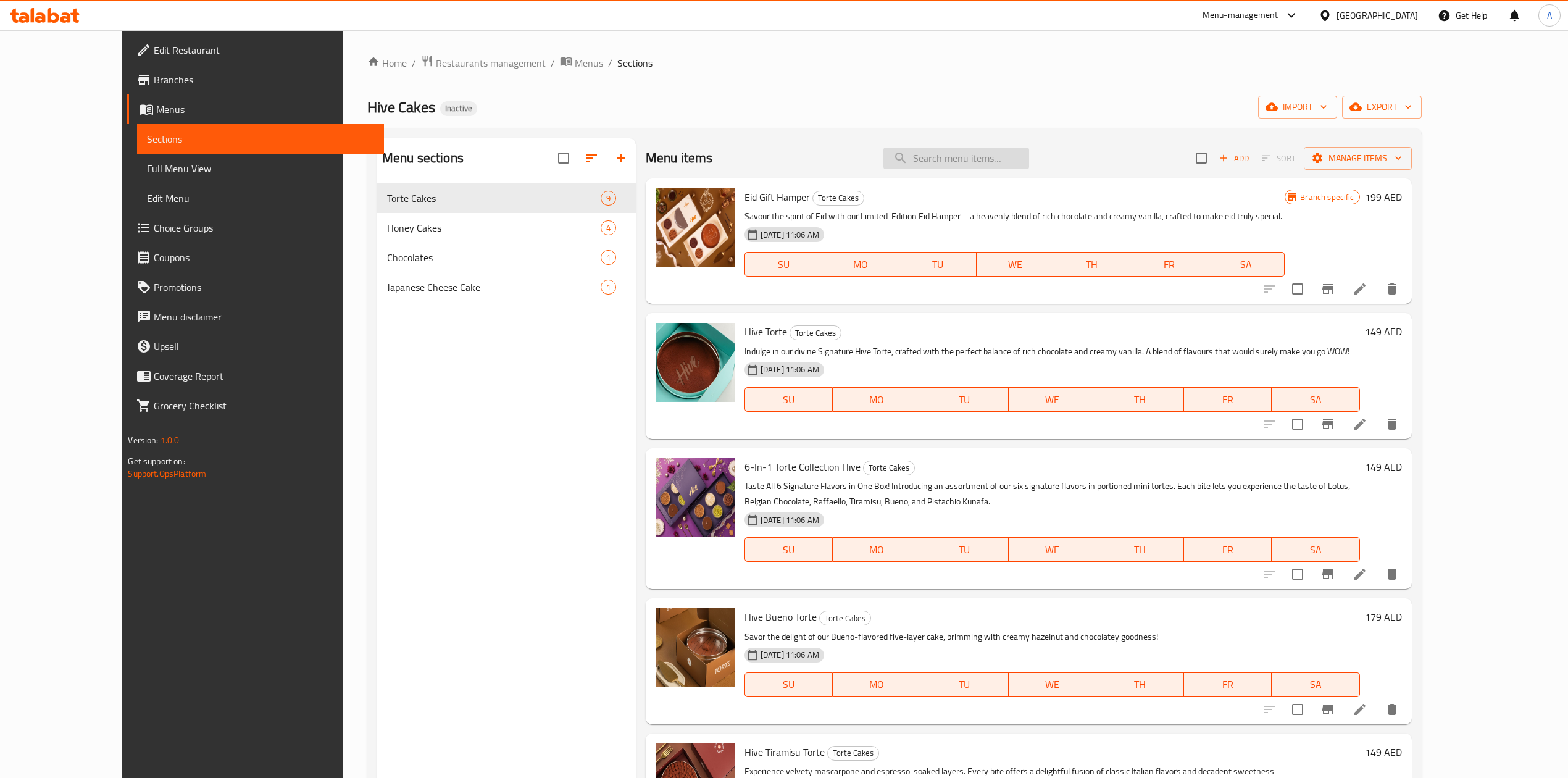
click at [957, 154] on input "search" at bounding box center [956, 159] width 146 height 22
paste input "Hive Honey Torte"
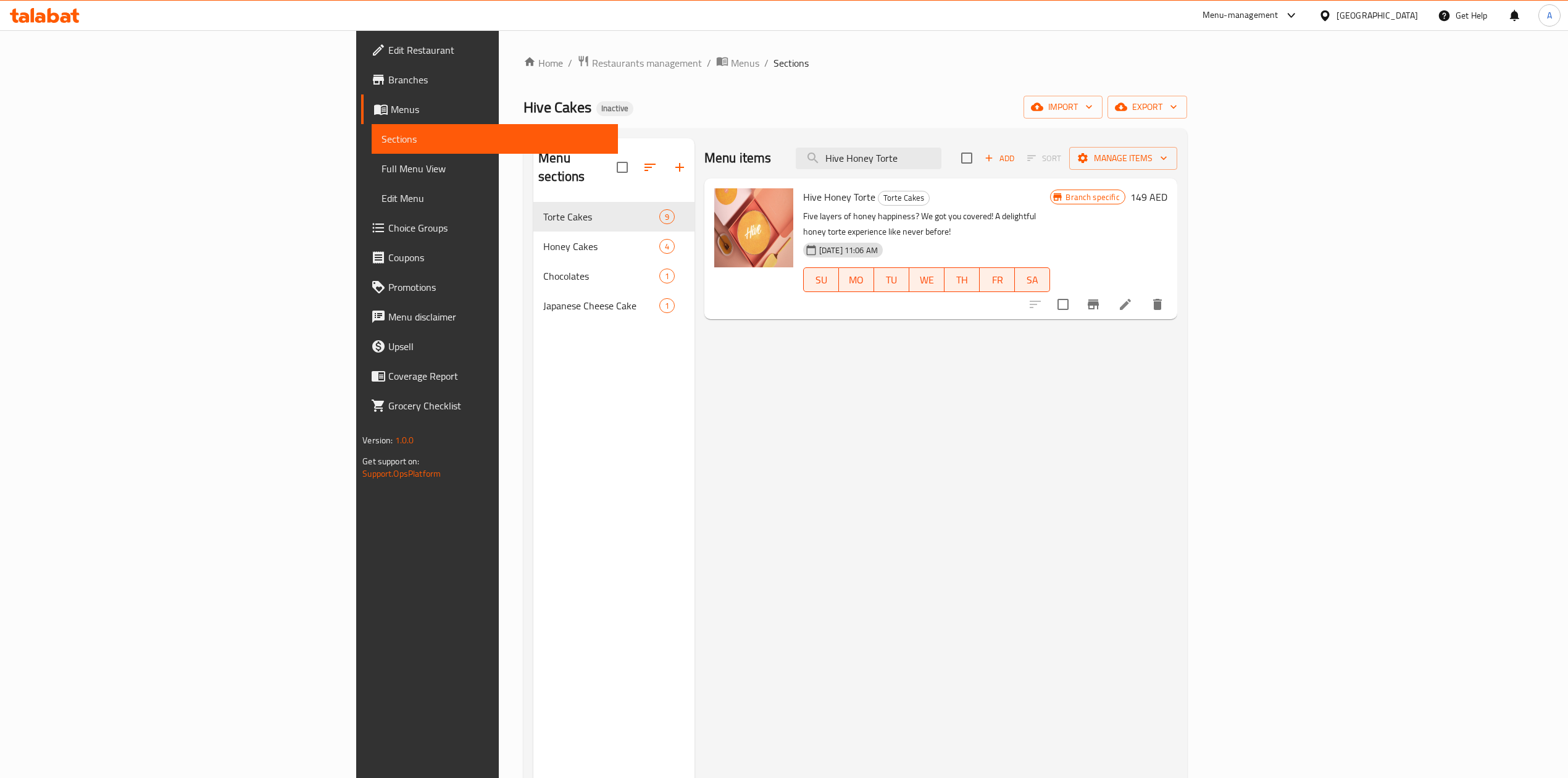
type input "Hive Honey Torte"
click at [1099, 299] on icon "Branch-specific-item" at bounding box center [1093, 304] width 11 height 10
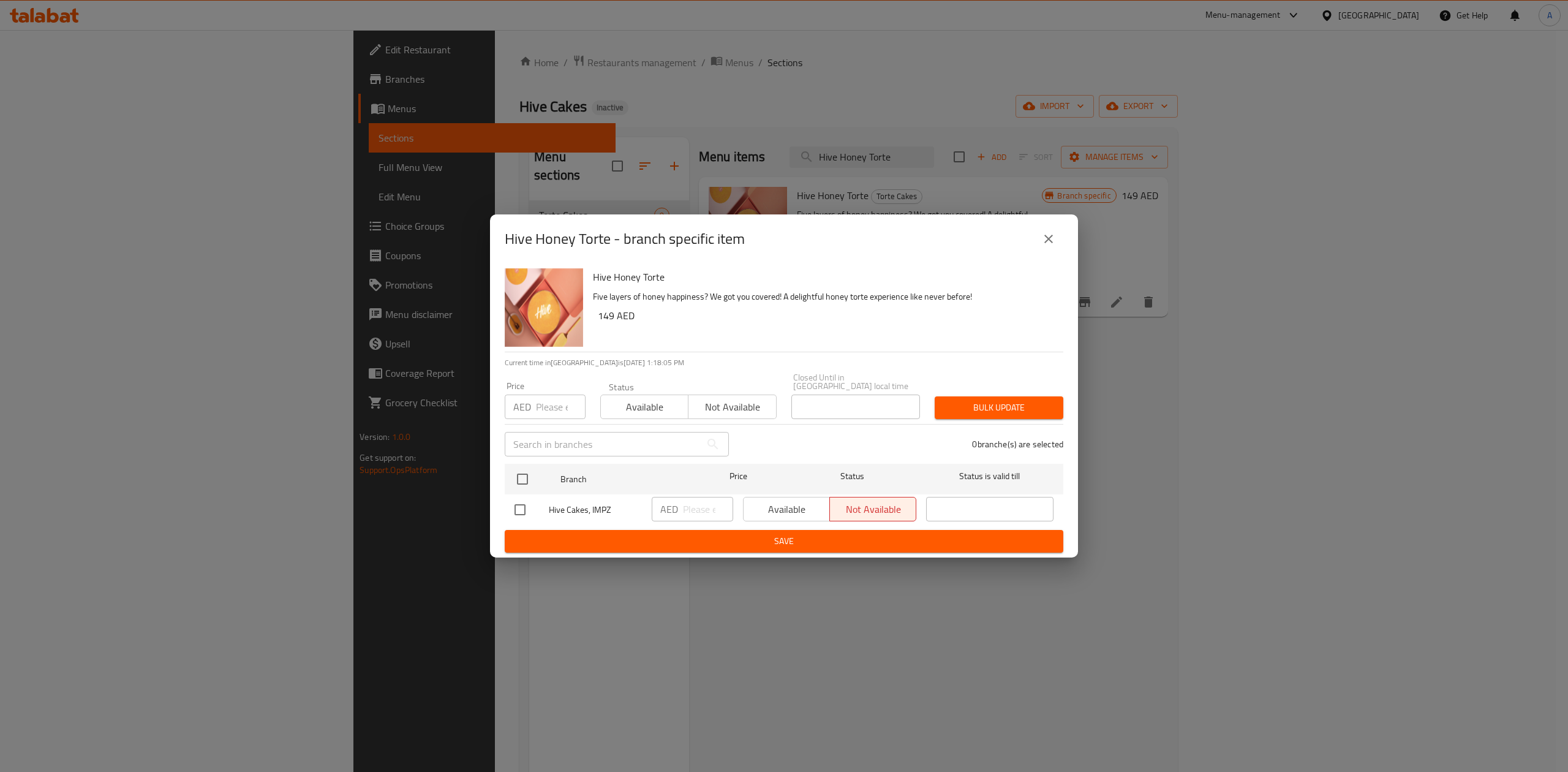
click at [511, 508] on input "checkbox" at bounding box center [520, 510] width 26 height 26
checkbox input "true"
click at [768, 507] on span "Available" at bounding box center [786, 510] width 76 height 18
click at [768, 543] on span "Save" at bounding box center [784, 541] width 539 height 15
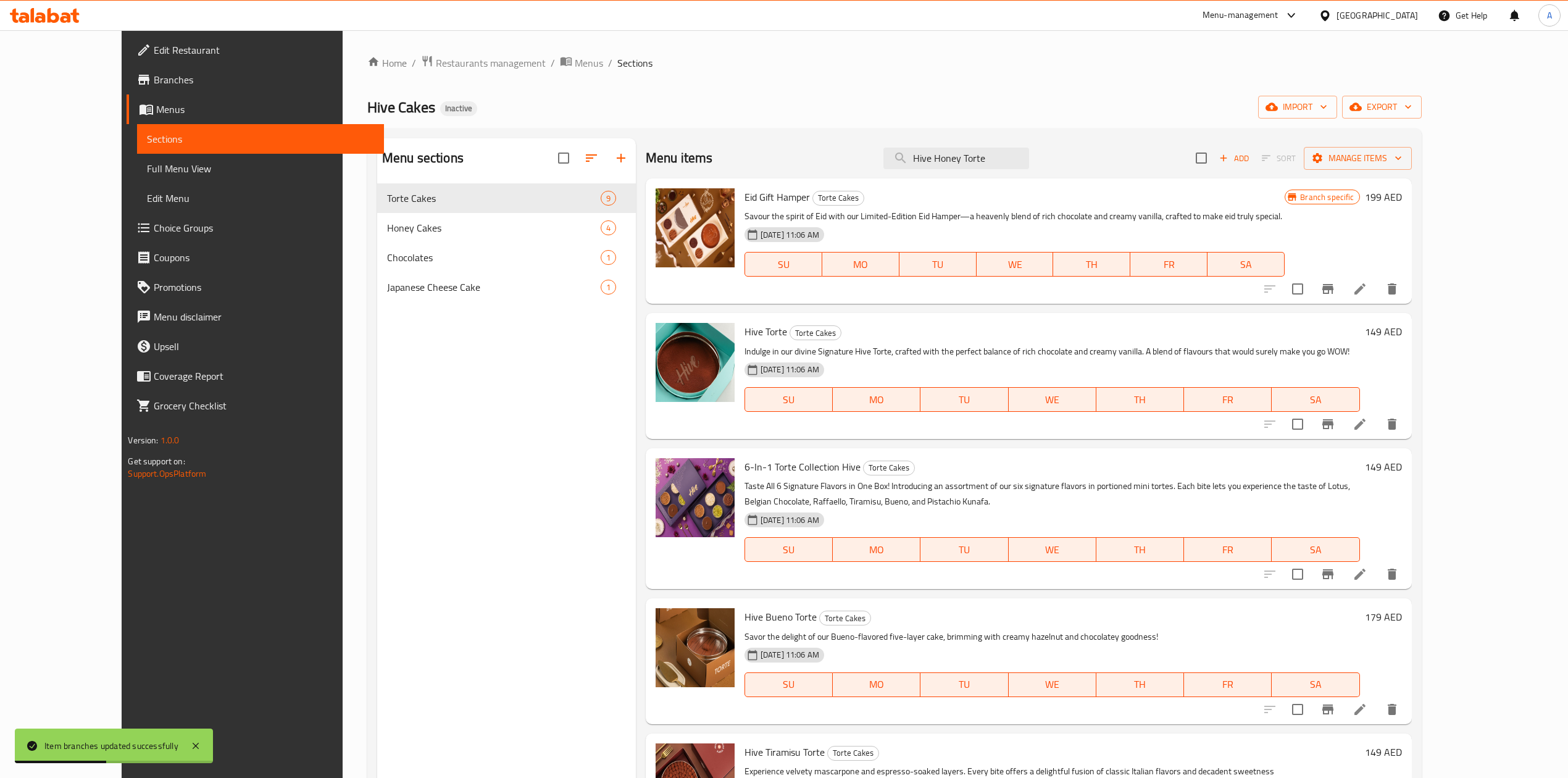
click at [147, 174] on span "Full Menu View" at bounding box center [260, 168] width 227 height 15
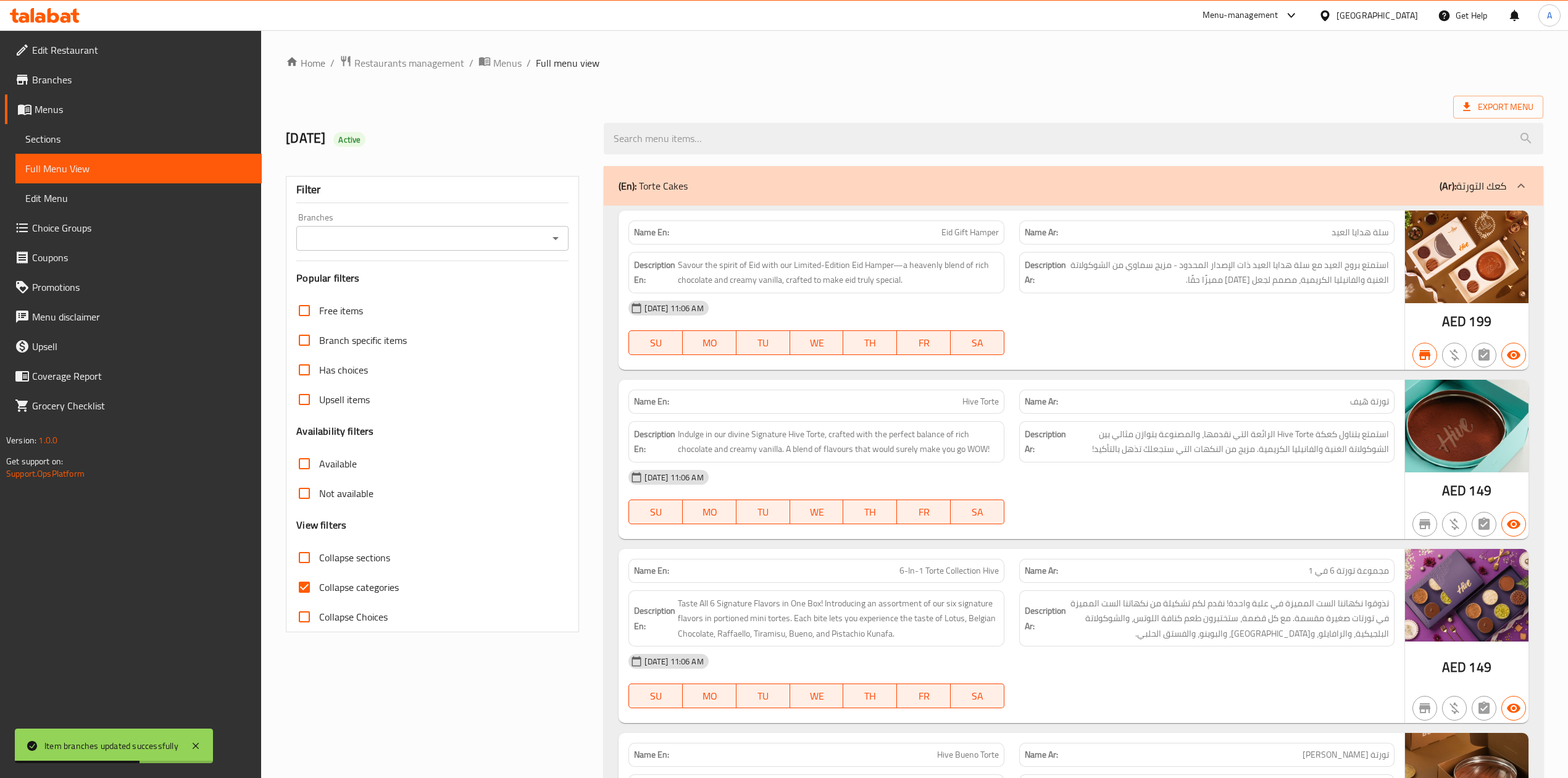
drag, startPoint x: 418, startPoint y: 226, endPoint x: 416, endPoint y: 241, distance: 15.1
click at [418, 227] on div "Branches" at bounding box center [433, 238] width 272 height 25
click at [416, 242] on input "Branches" at bounding box center [422, 238] width 244 height 17
click at [416, 295] on li "Hive Cakes, IMPZ" at bounding box center [432, 292] width 272 height 22
type input "Hive Cakes, IMPZ"
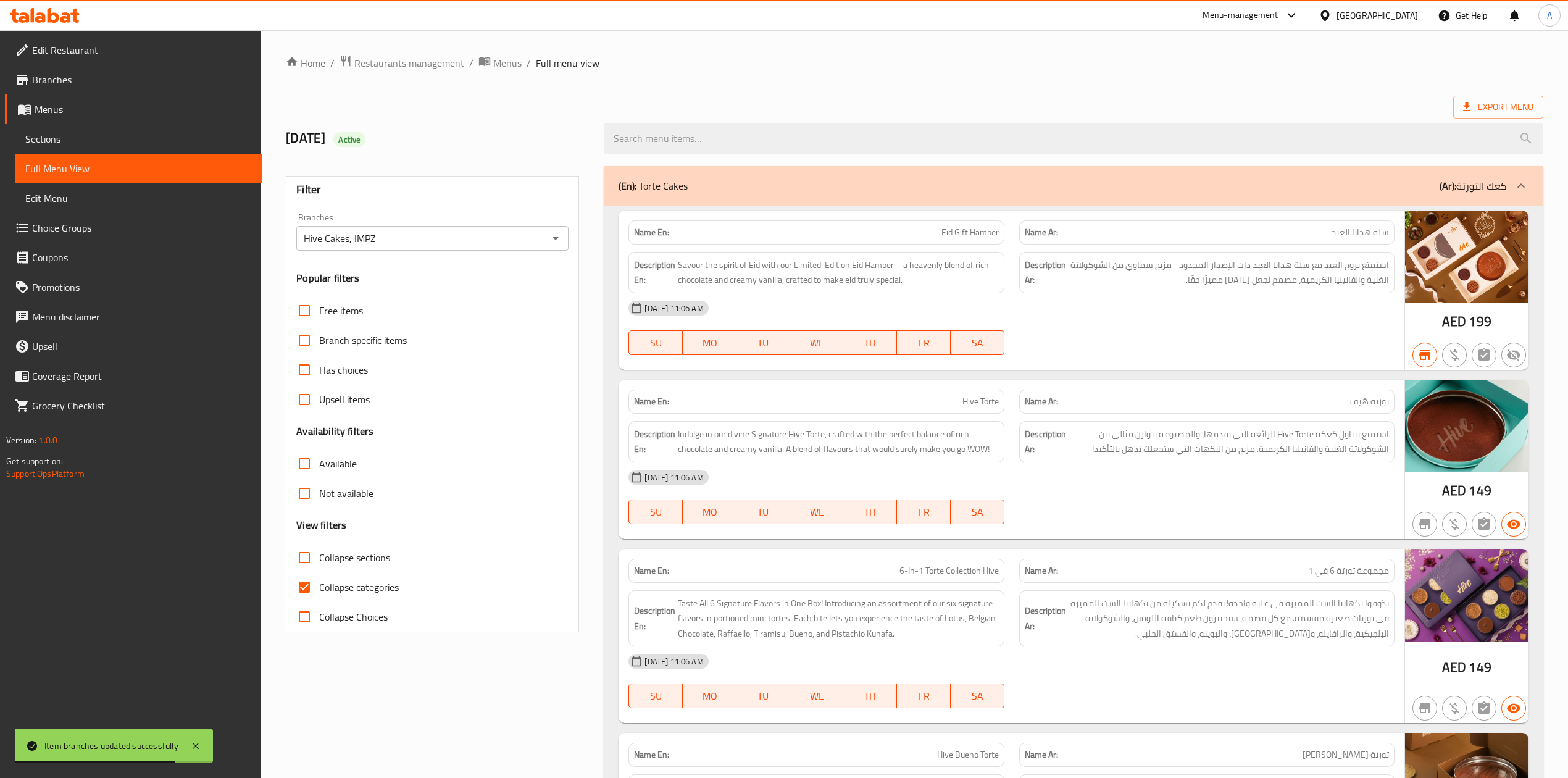
drag, startPoint x: 341, startPoint y: 500, endPoint x: 487, endPoint y: 514, distance: 146.7
click at [344, 498] on span "Not available" at bounding box center [346, 493] width 54 height 15
click at [319, 498] on input "Not available" at bounding box center [304, 493] width 30 height 30
checkbox input "true"
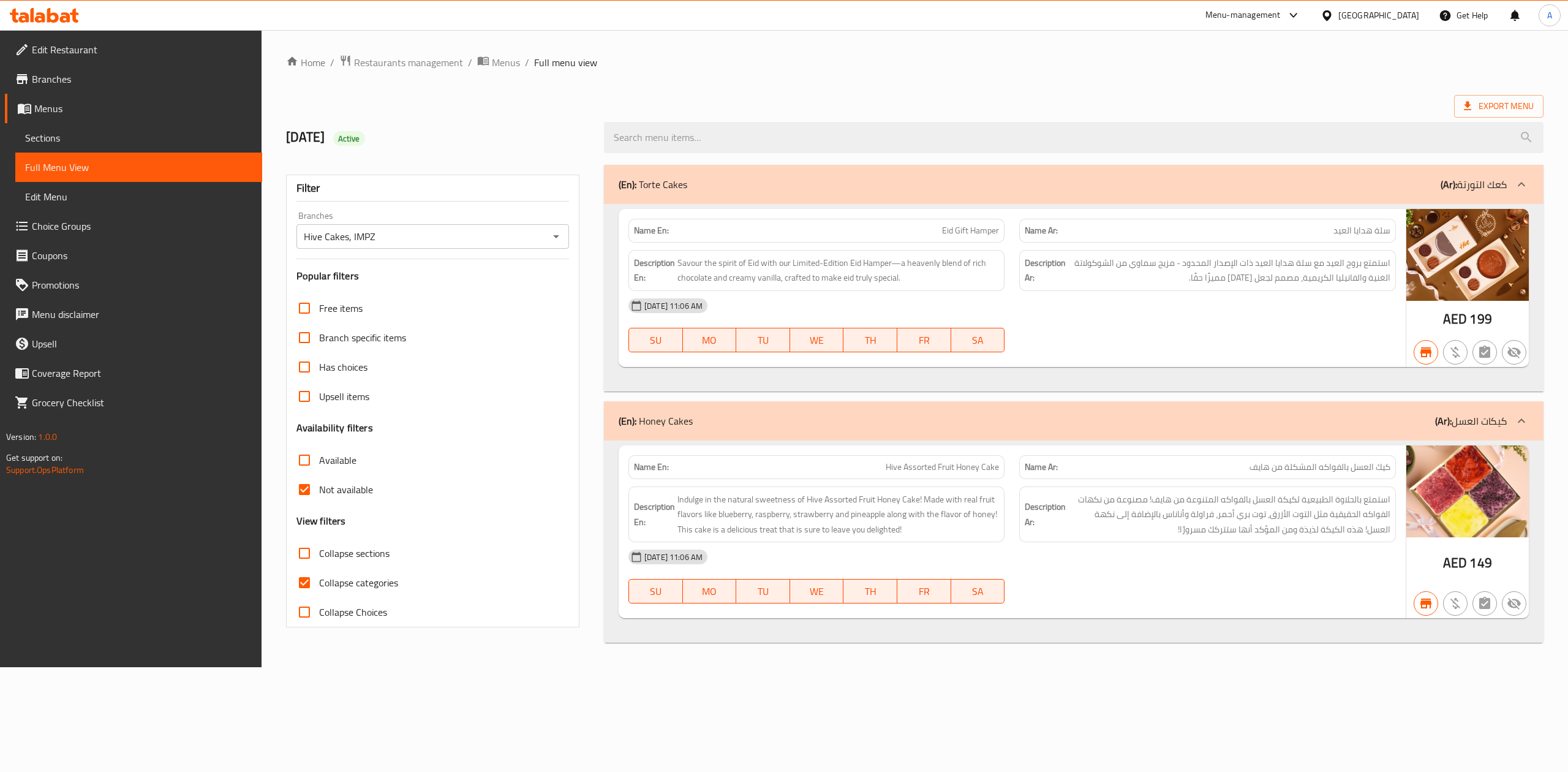
click at [334, 466] on span "Available" at bounding box center [337, 460] width 37 height 15
click at [319, 466] on input "Available" at bounding box center [304, 460] width 30 height 30
checkbox input "true"
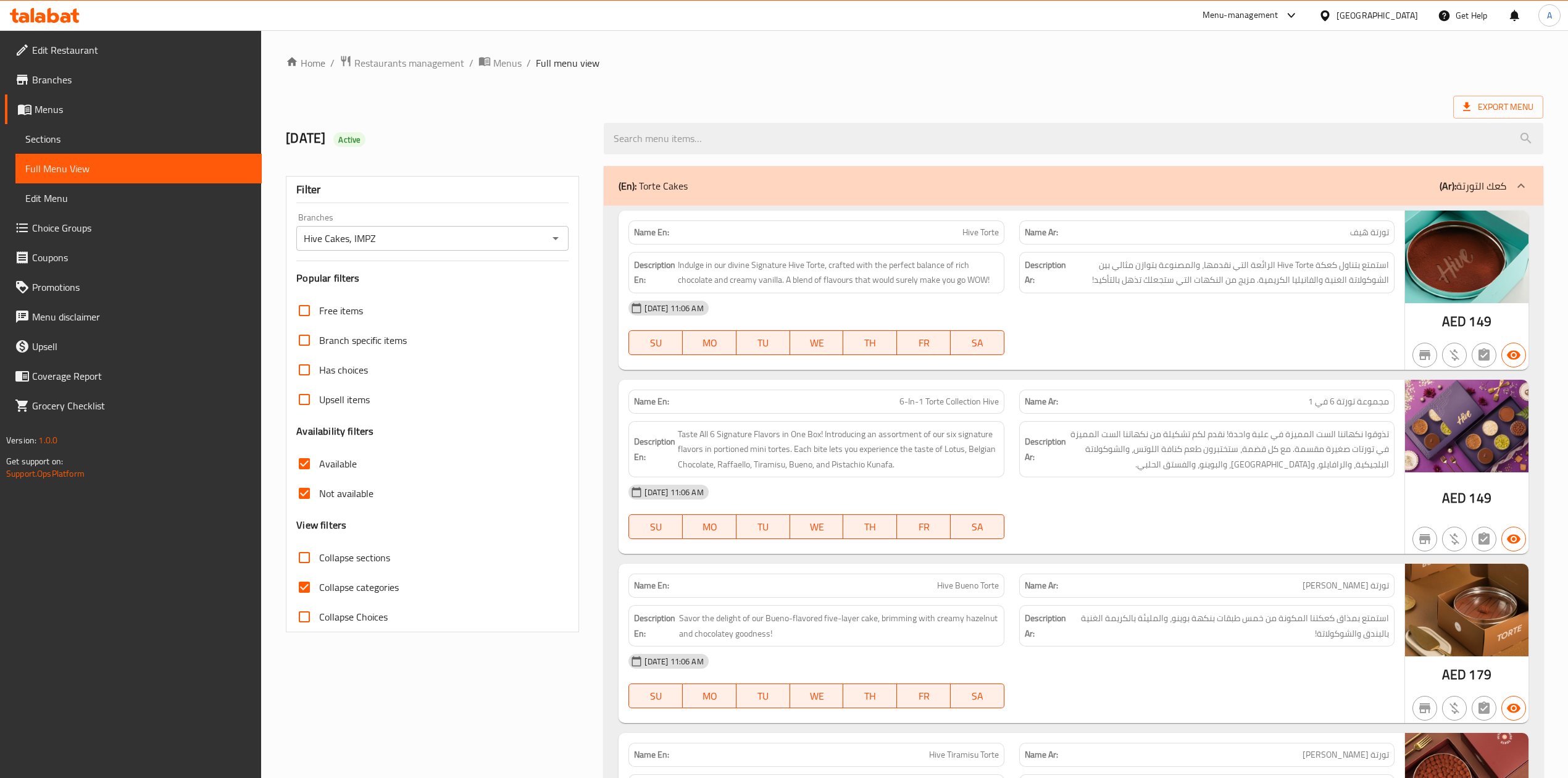
click at [327, 498] on span "Not available" at bounding box center [346, 493] width 54 height 15
click at [319, 498] on input "Not available" at bounding box center [304, 493] width 30 height 30
checkbox input "false"
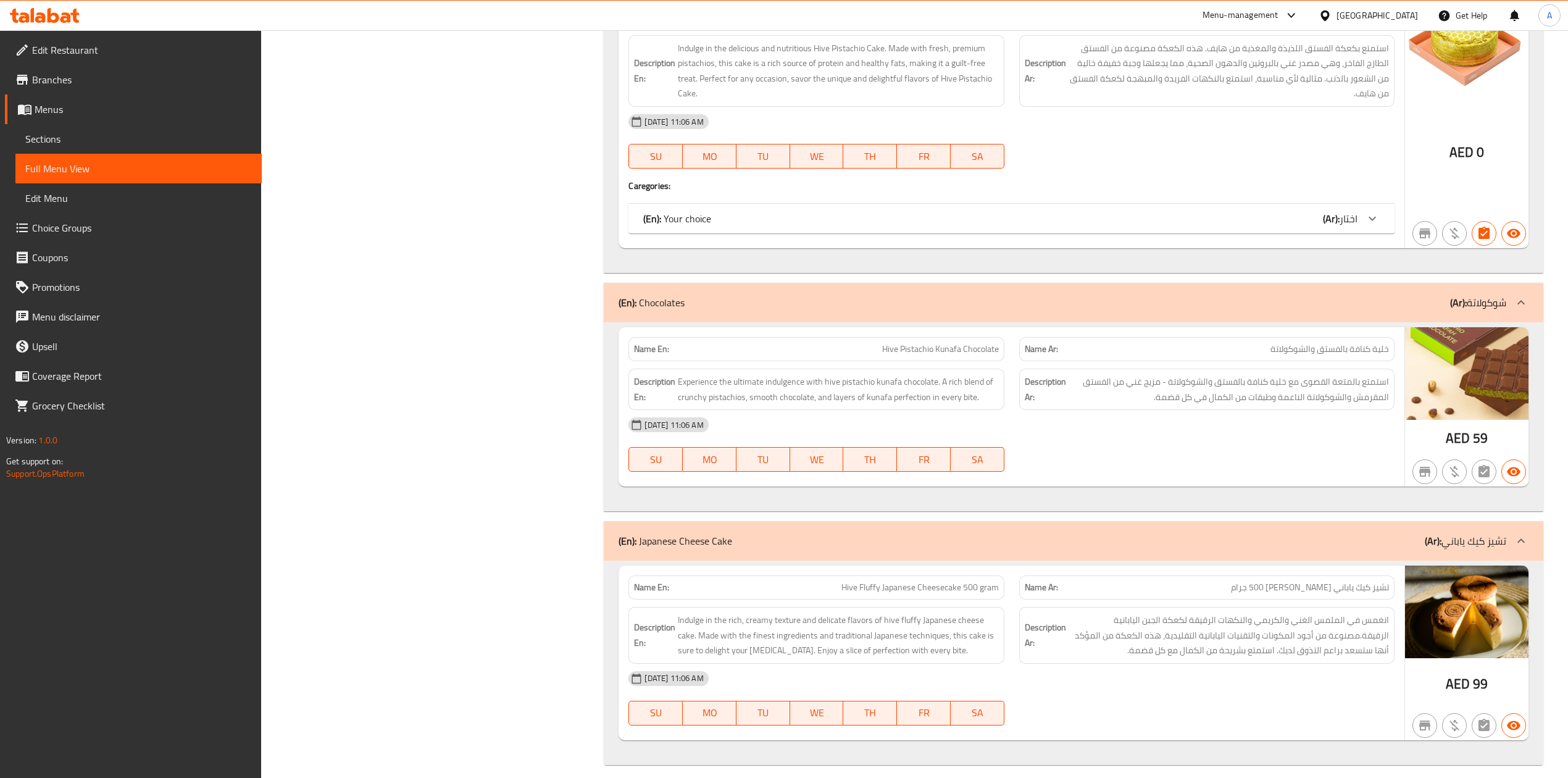
scroll to position [2207, 0]
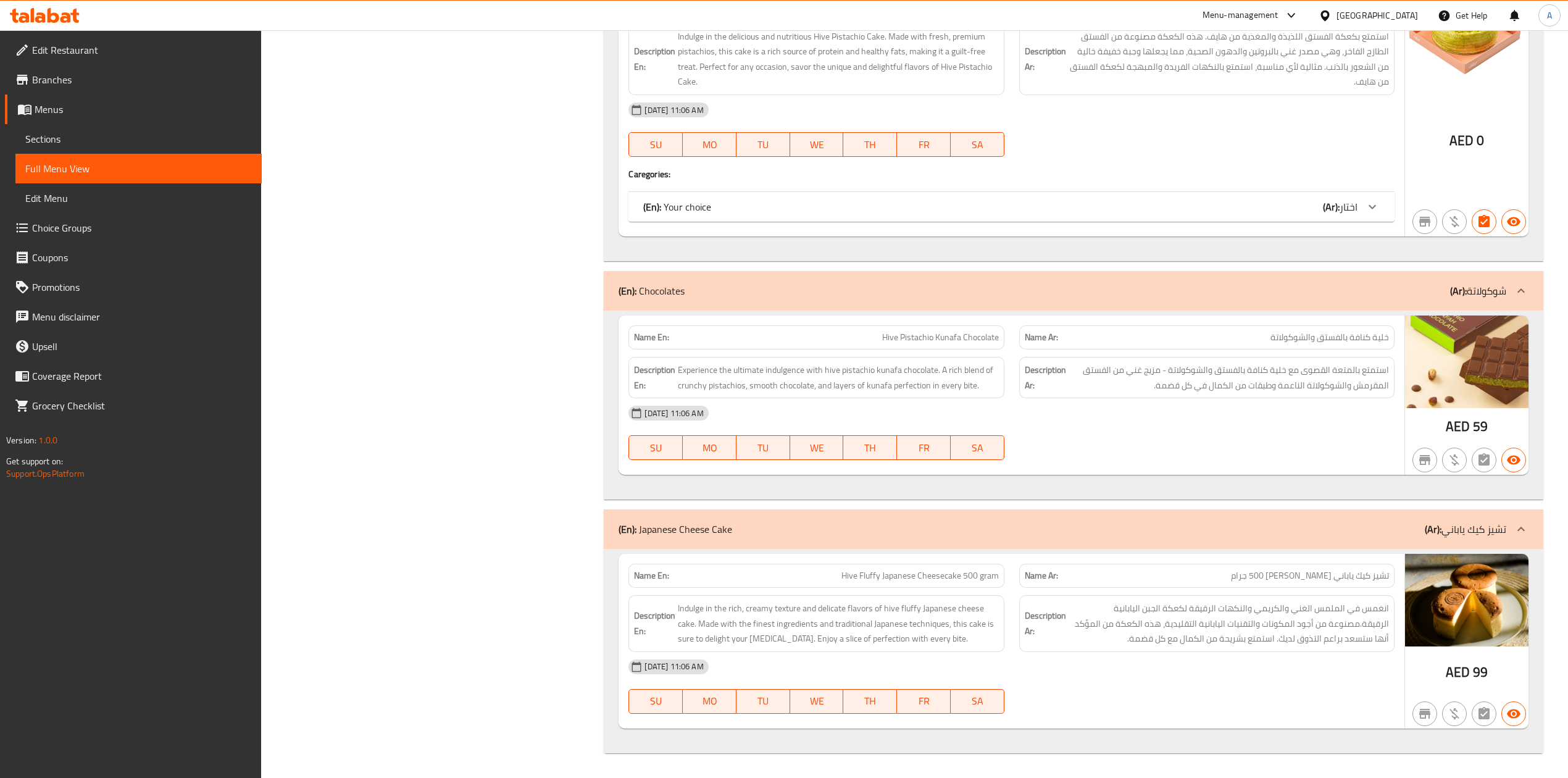
click at [608, 354] on div "Name En: Hive Pistachio Kunafa Chocolate Name Ar: خلية كنافة بالفستق والشوكولات…" at bounding box center [1073, 405] width 939 height 189
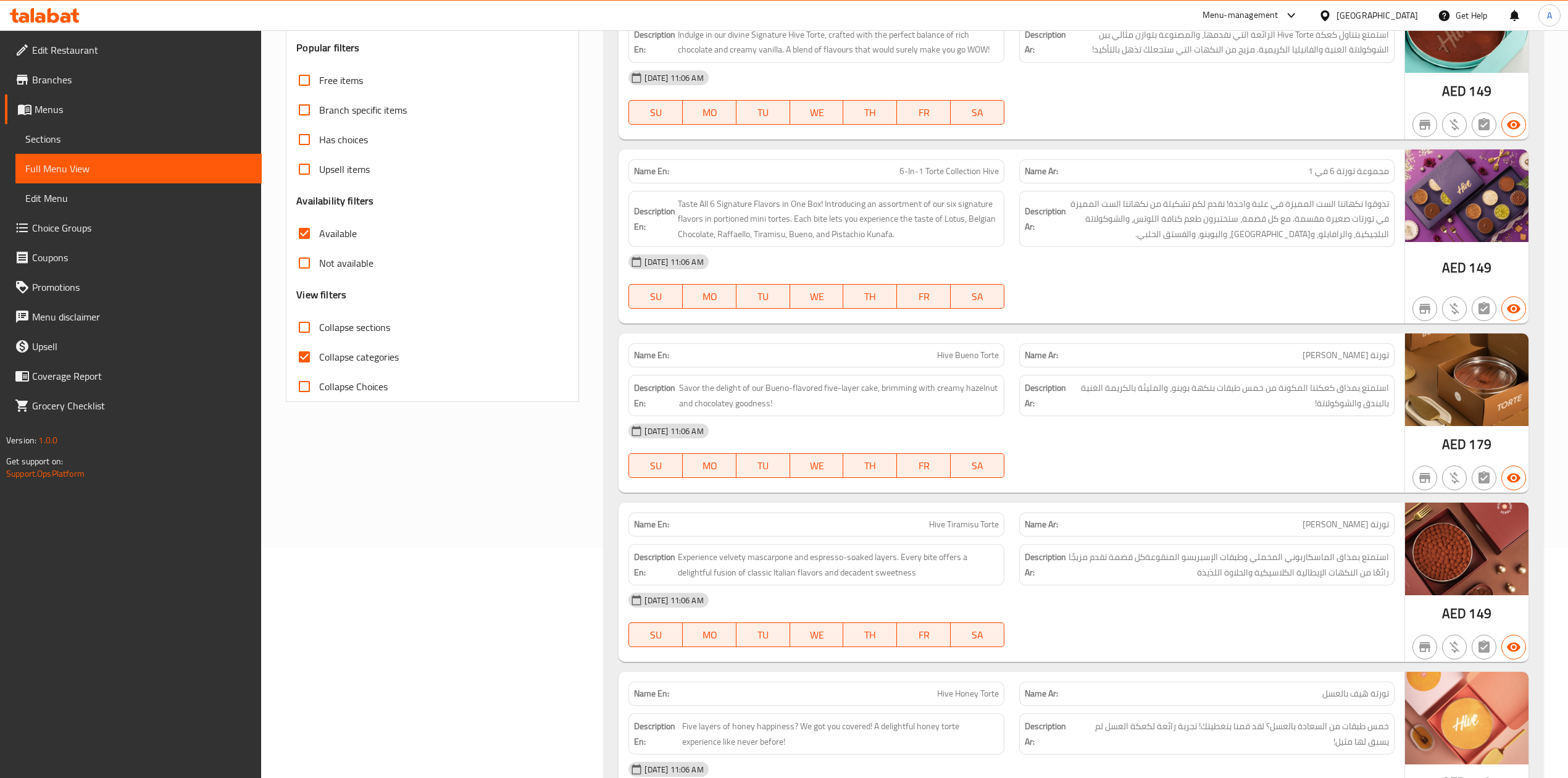
scroll to position [0, 0]
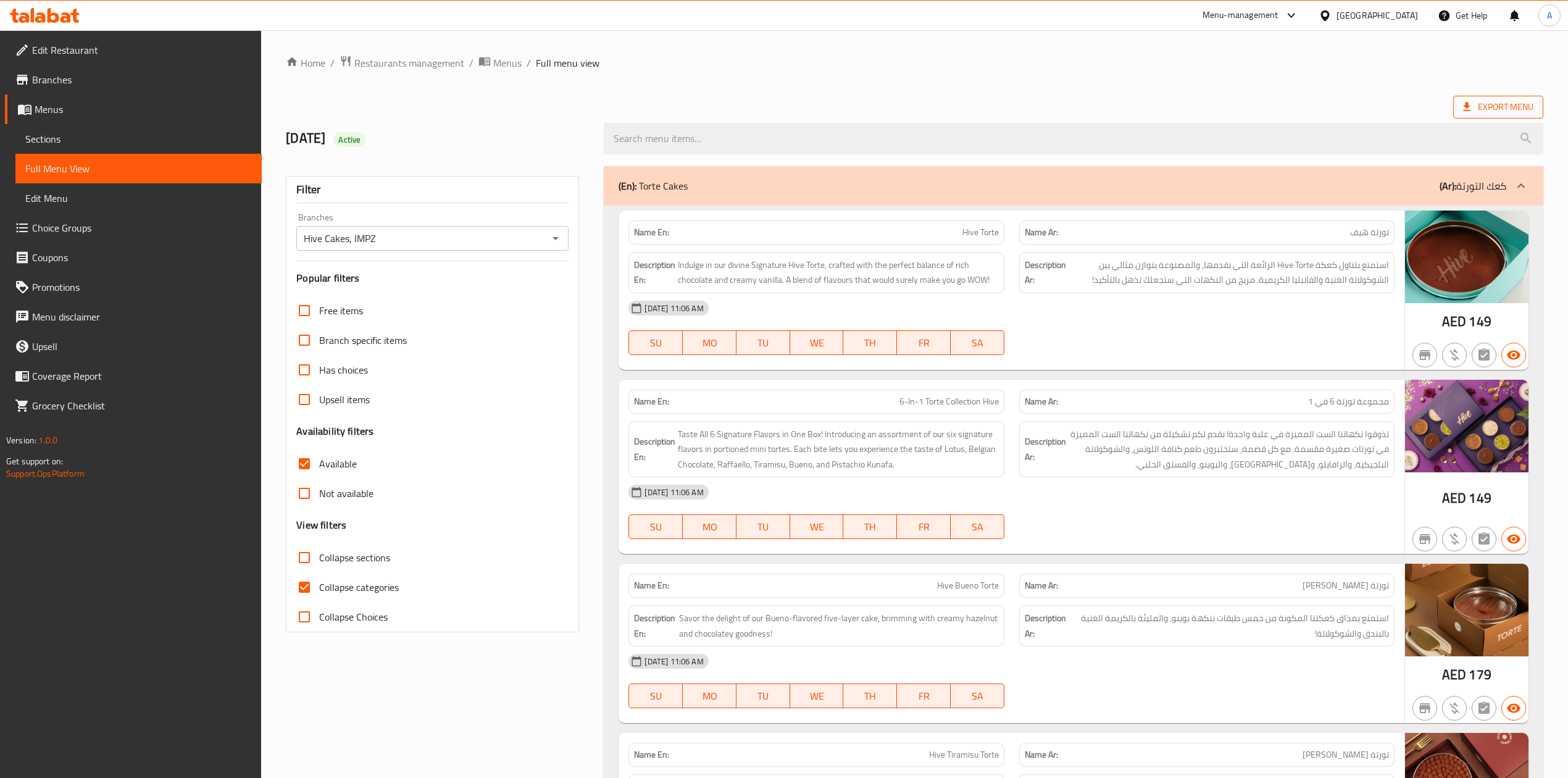
click at [1502, 97] on span "Export Menu" at bounding box center [1499, 107] width 90 height 23
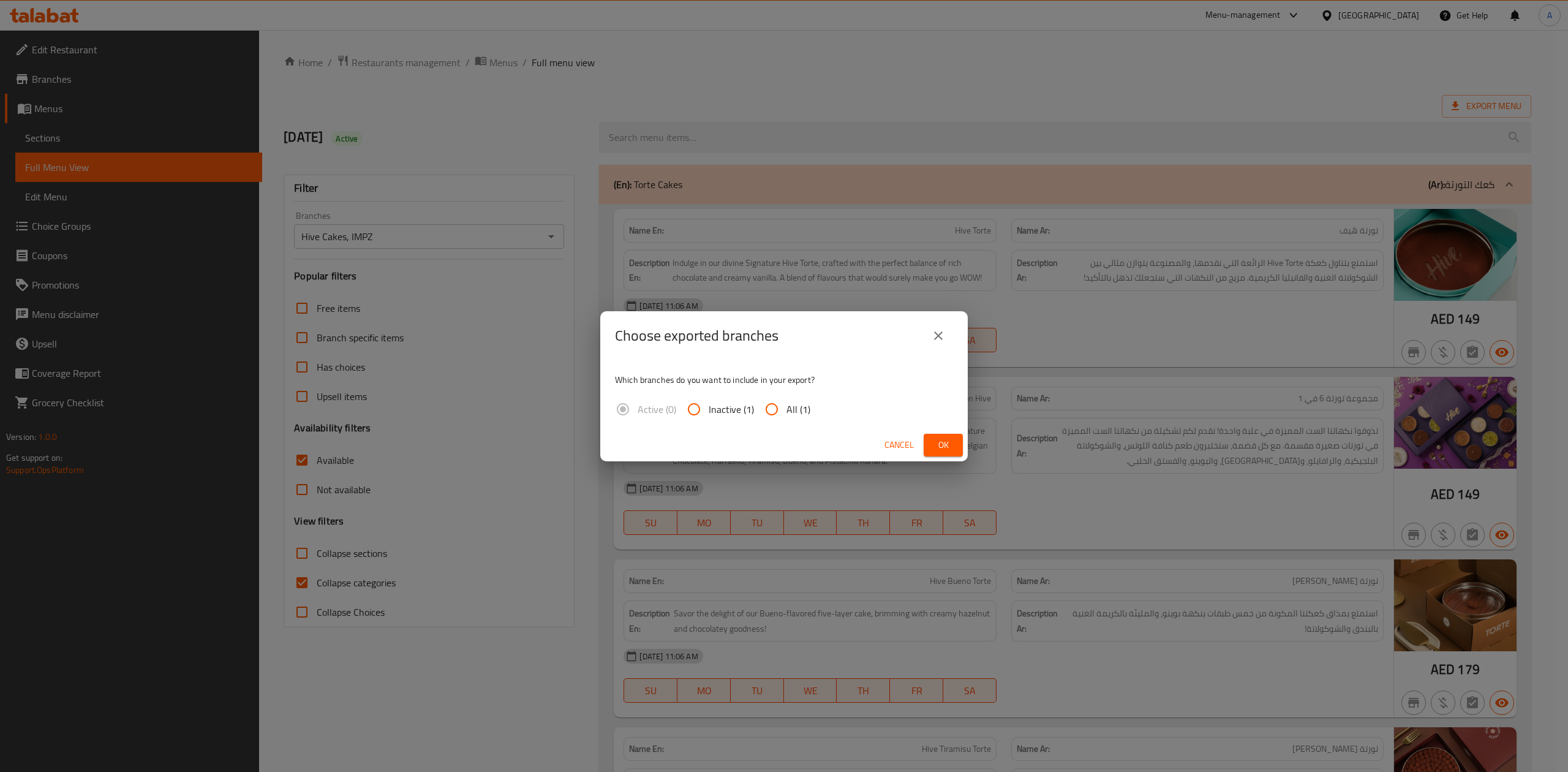
click at [795, 411] on span "All (1)" at bounding box center [799, 409] width 24 height 15
click at [787, 411] on input "All (1)" at bounding box center [772, 409] width 30 height 30
radio input "true"
click at [944, 443] on span "Ok" at bounding box center [943, 445] width 20 height 15
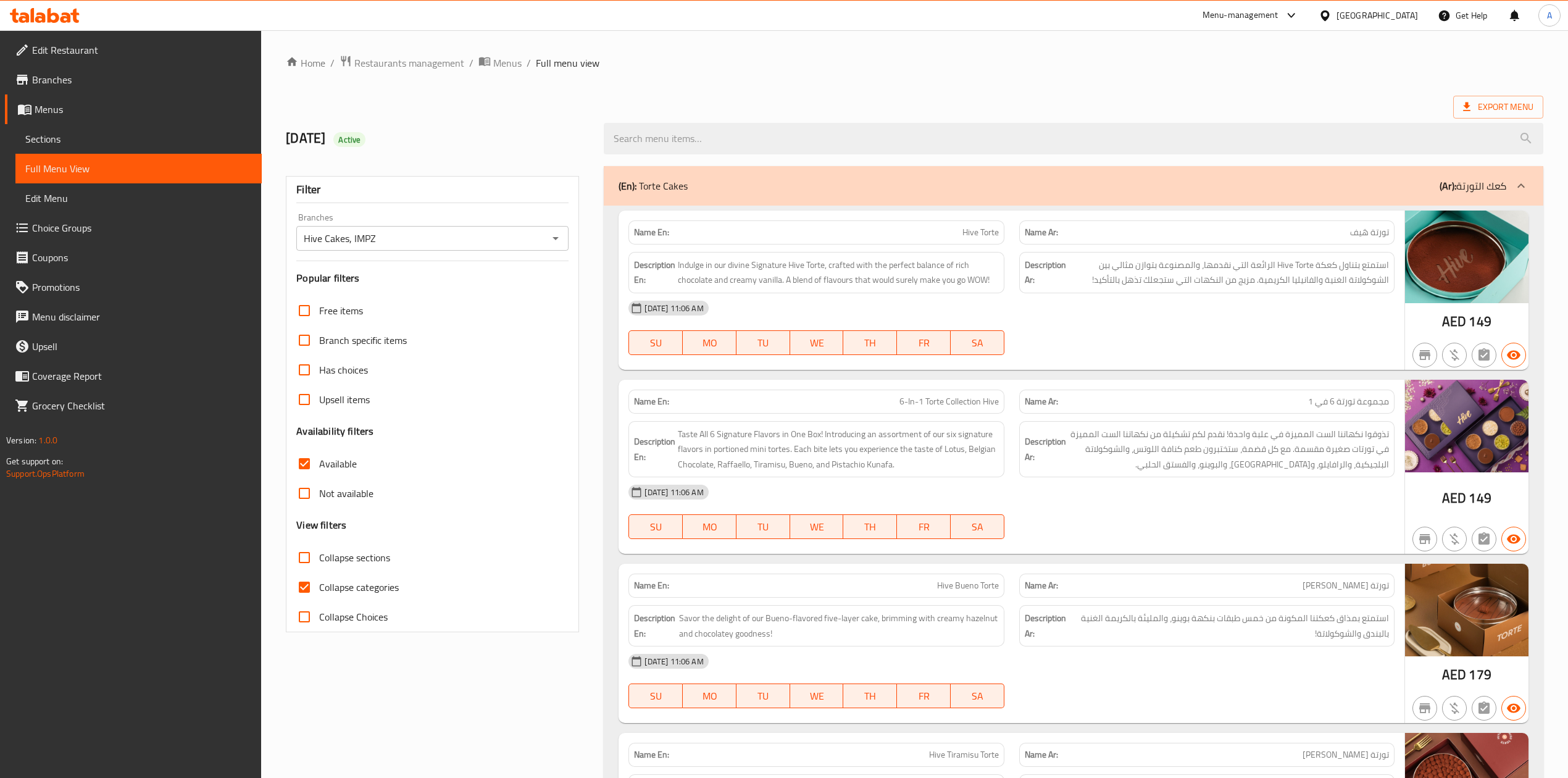
click at [695, 223] on div "Name En: Hive Torte" at bounding box center [816, 232] width 375 height 24
click at [322, 460] on span "Available" at bounding box center [338, 463] width 38 height 15
click at [319, 460] on input "Available" at bounding box center [304, 463] width 30 height 30
checkbox input "false"
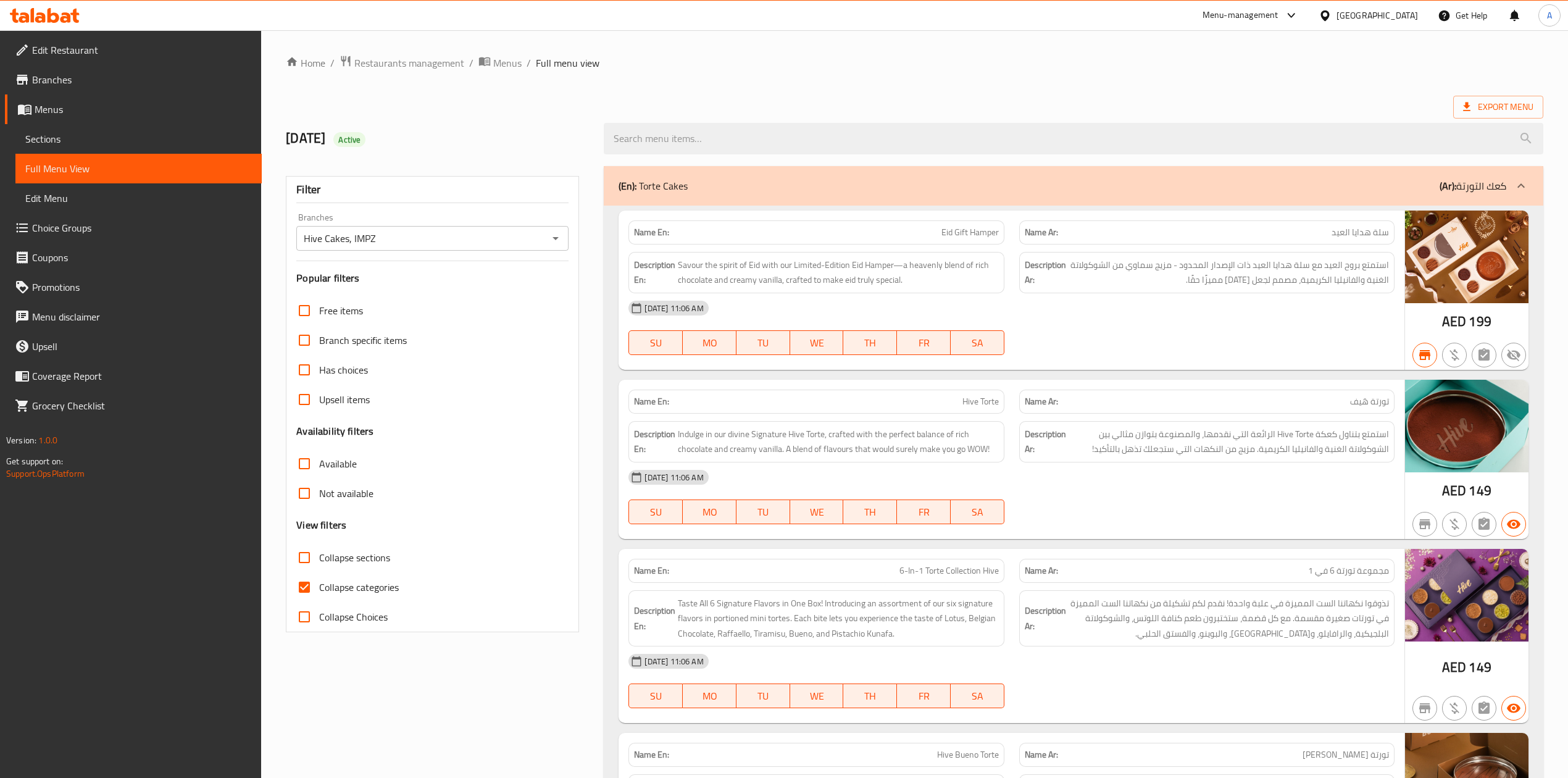
click at [347, 500] on span "Not available" at bounding box center [346, 493] width 54 height 15
click at [319, 500] on input "Not available" at bounding box center [304, 493] width 30 height 30
checkbox input "true"
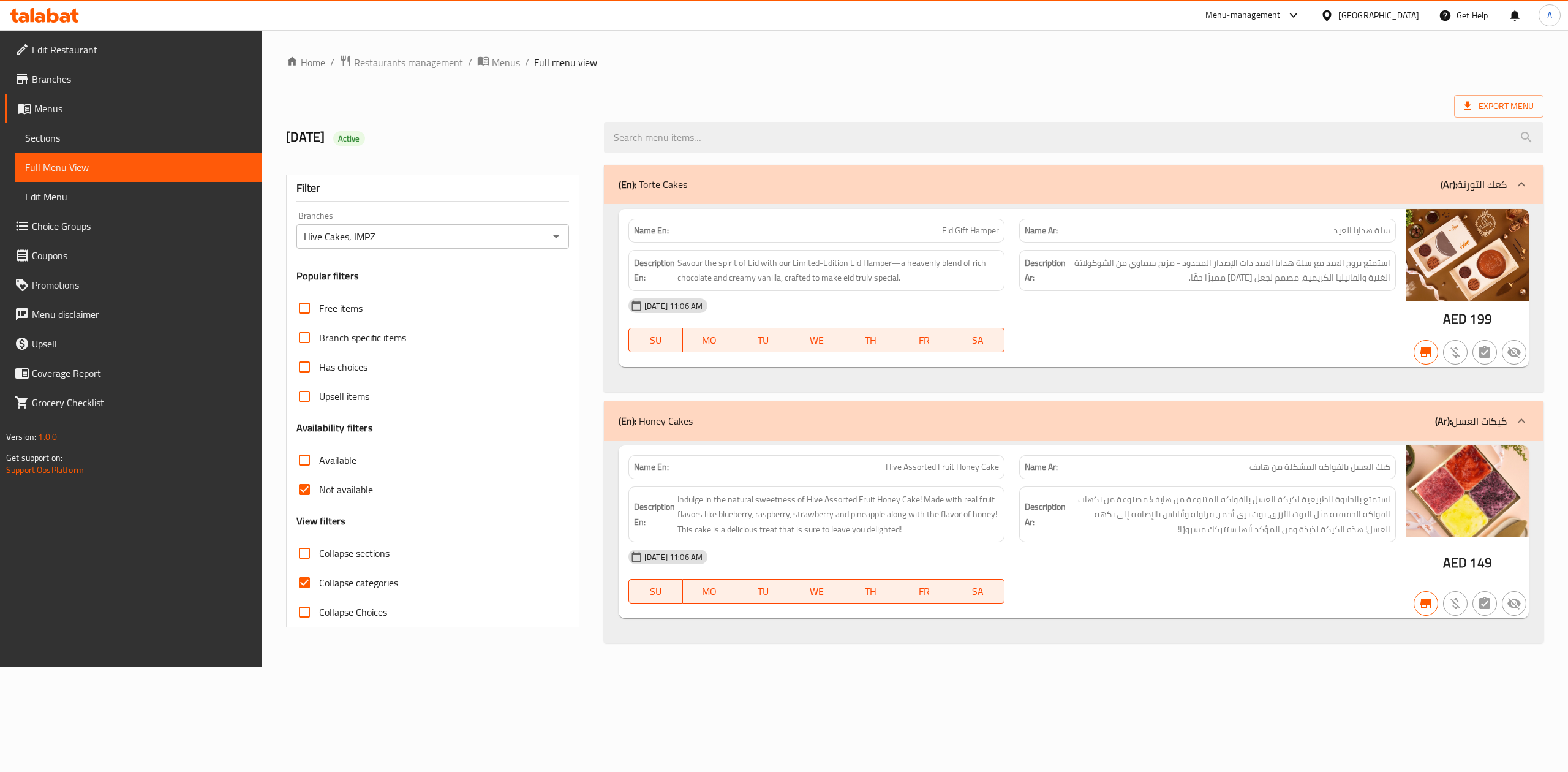
click at [150, 135] on span "Sections" at bounding box center [139, 138] width 227 height 15
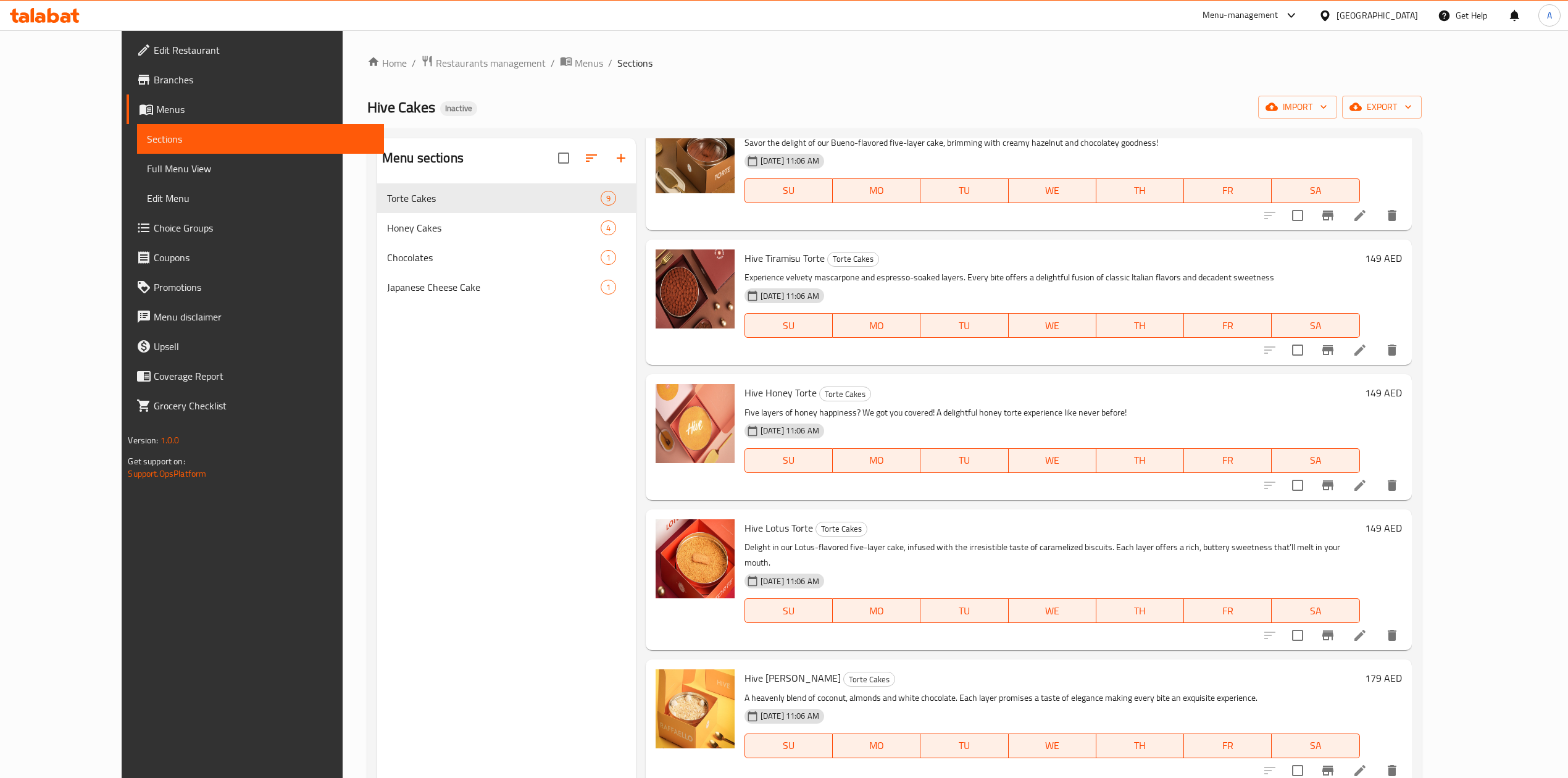
scroll to position [497, 0]
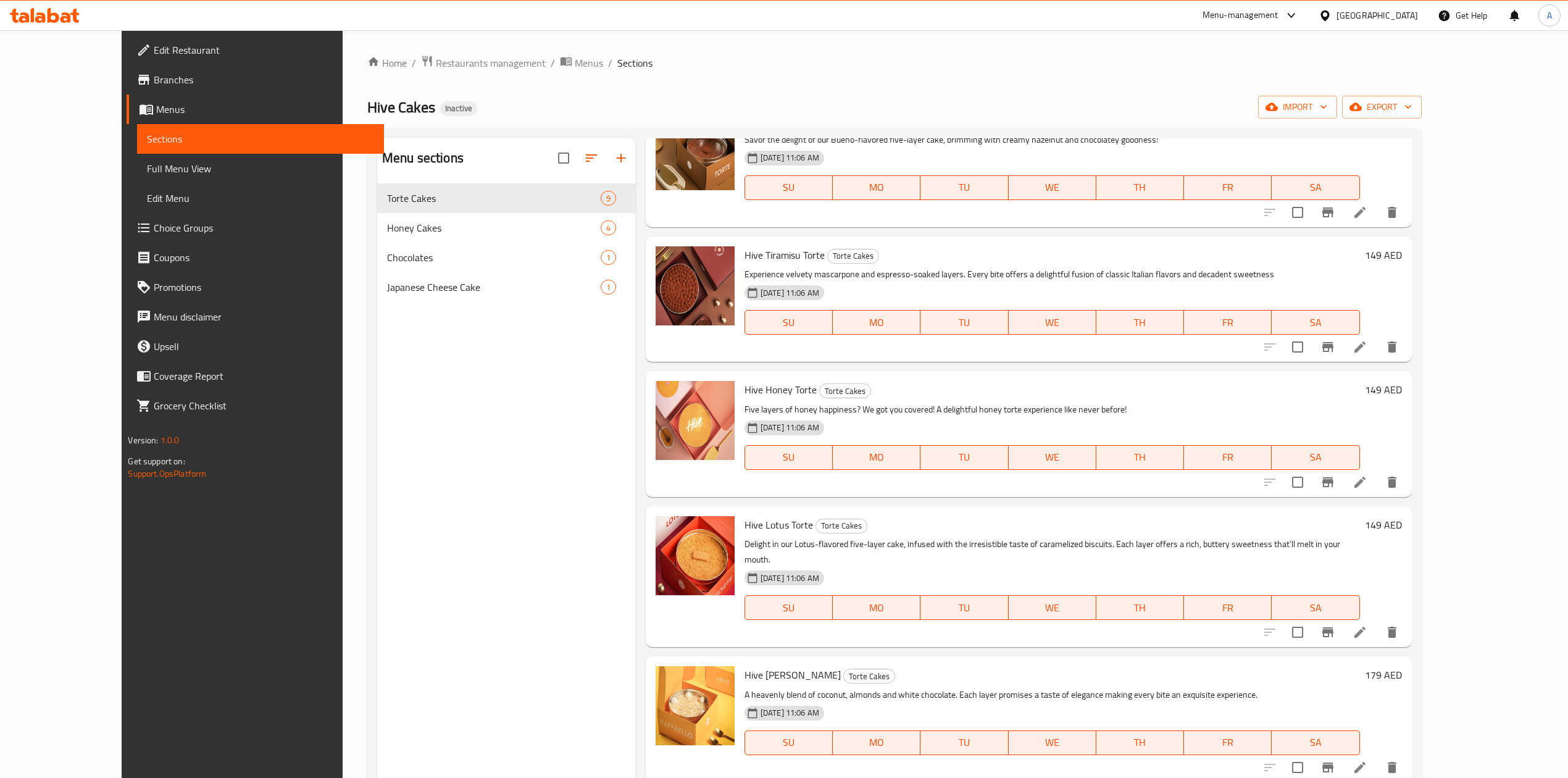
click at [762, 392] on span "Hive Honey Torte" at bounding box center [780, 390] width 72 height 18
click at [761, 393] on span "Hive Honey Torte" at bounding box center [780, 390] width 72 height 18
copy h6 "Hive Honey Torte"
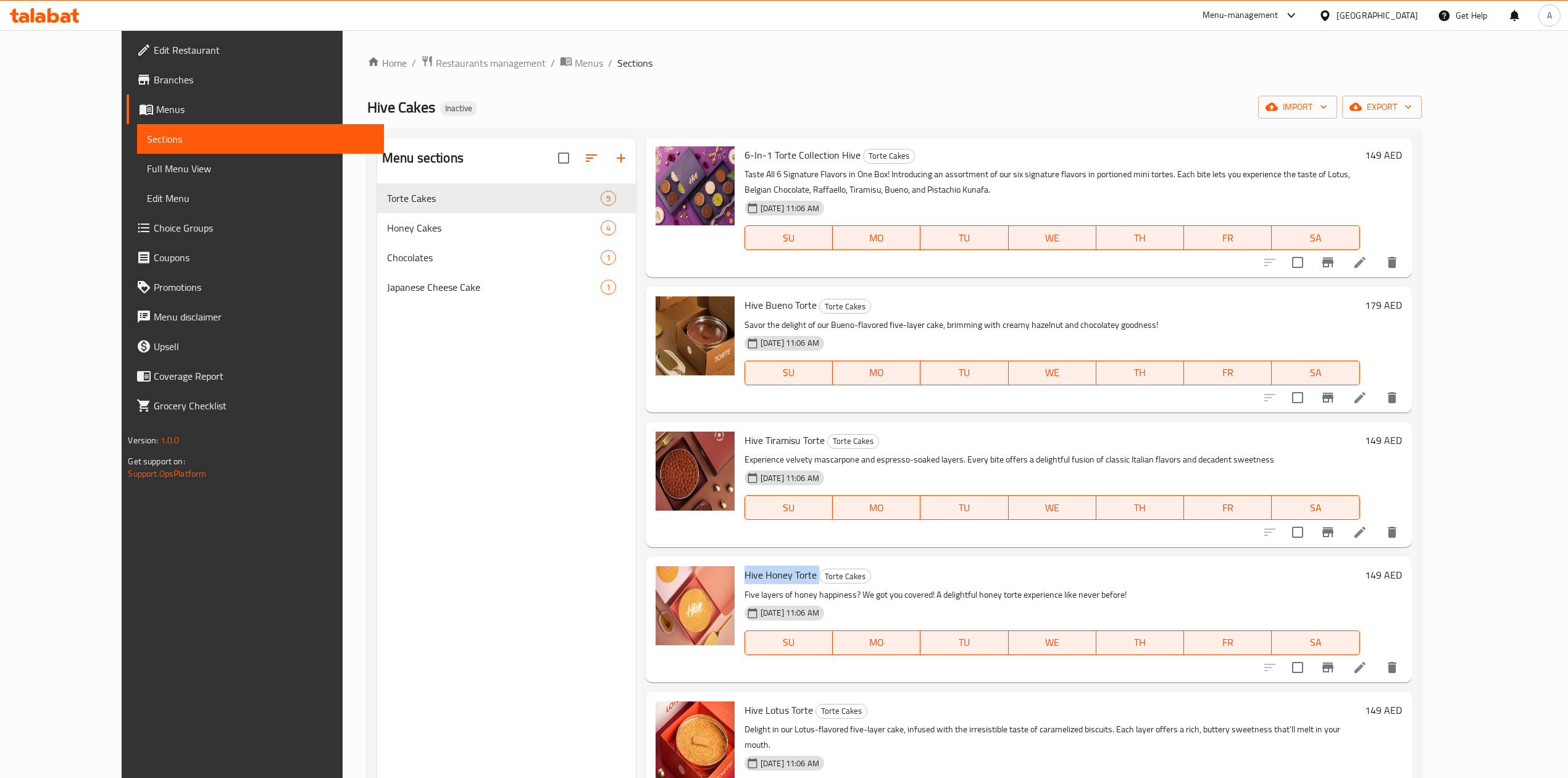
scroll to position [250, 0]
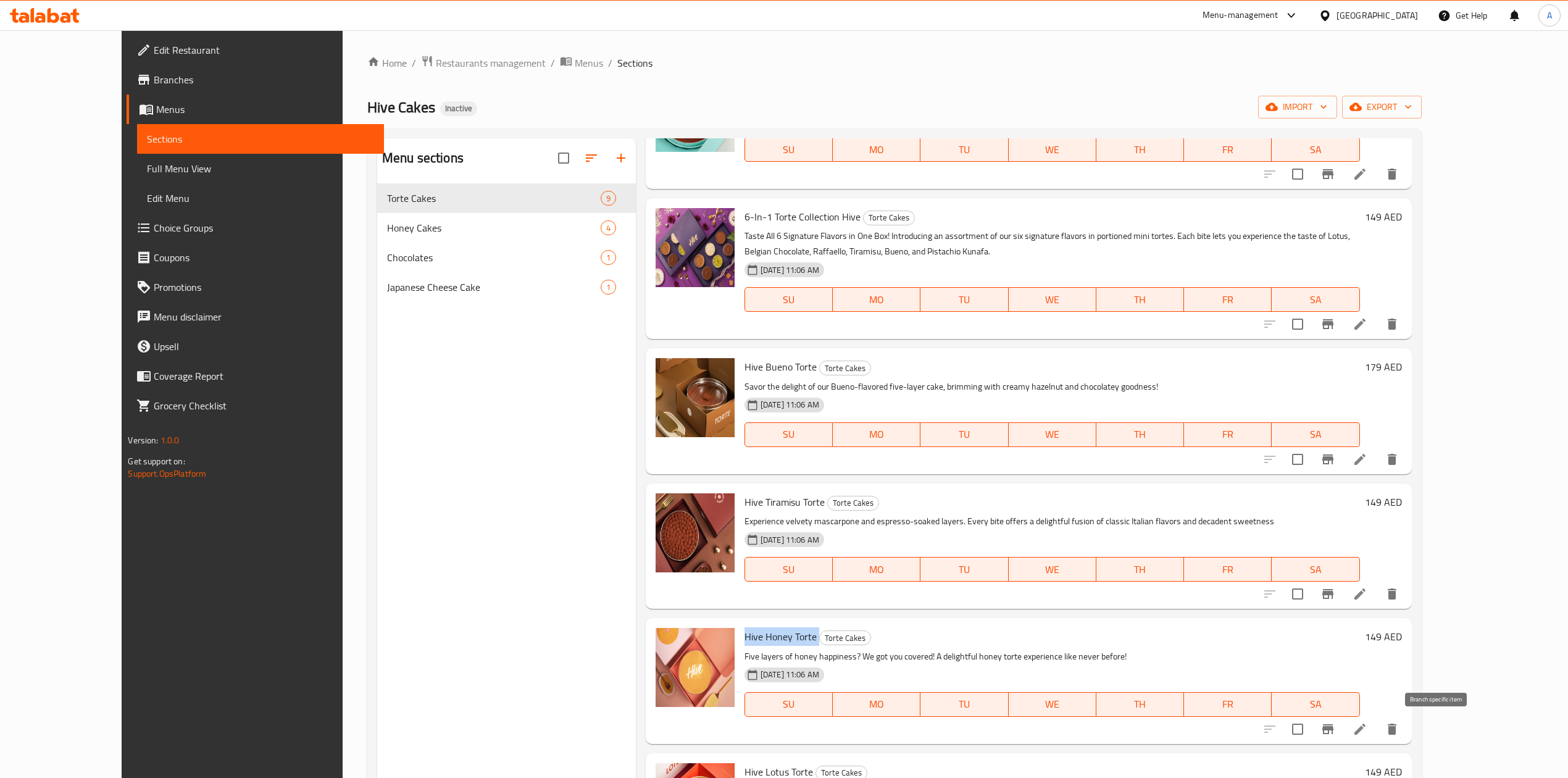
click at [1343, 725] on button "Branch-specific-item" at bounding box center [1327, 729] width 30 height 30
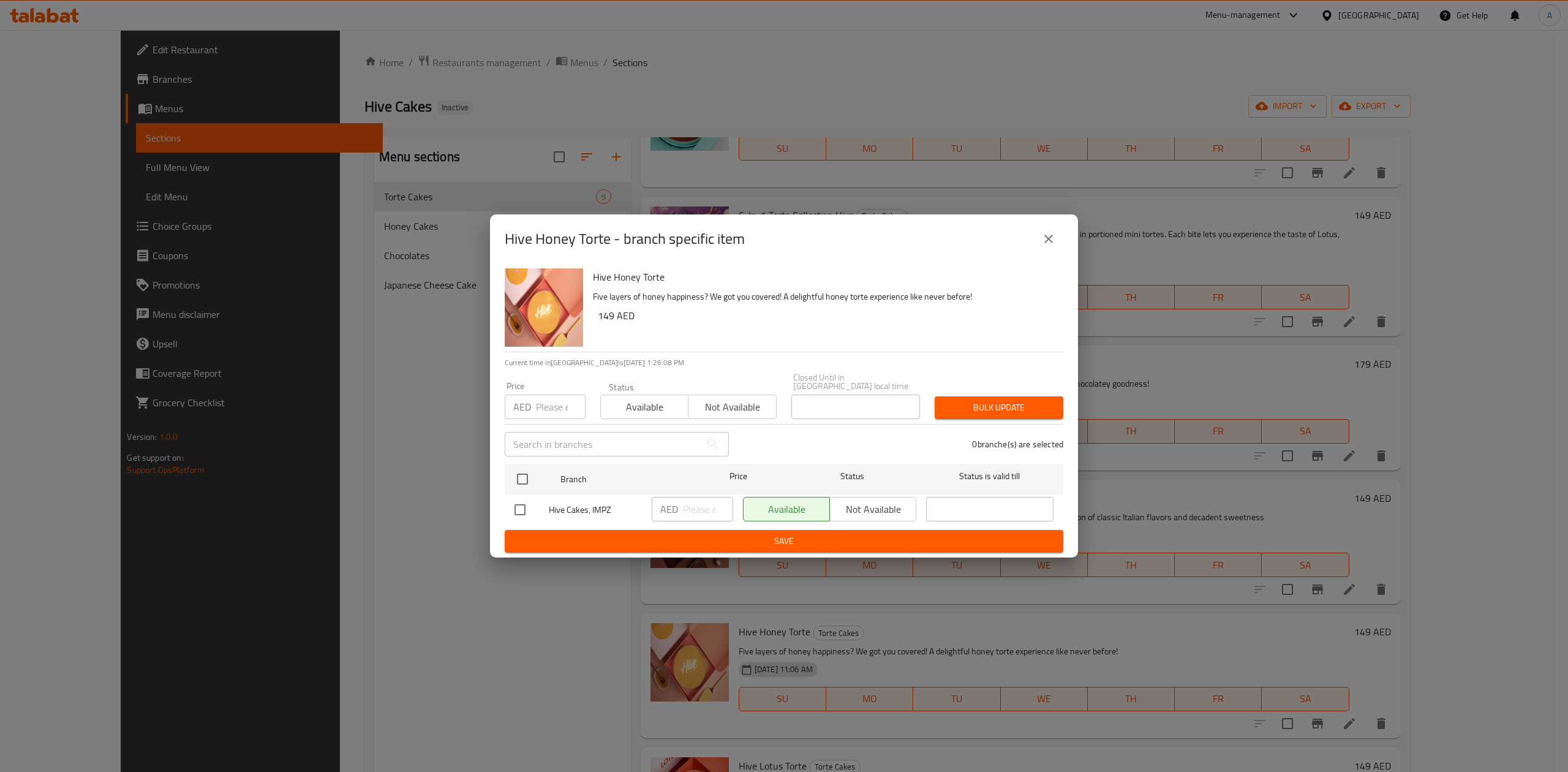
click at [736, 608] on div "Hive Honey Torte - branch specific item Hive Honey Torte Five layers of honey h…" at bounding box center [784, 386] width 1568 height 772
click at [1054, 236] on icon "close" at bounding box center [1048, 239] width 15 height 15
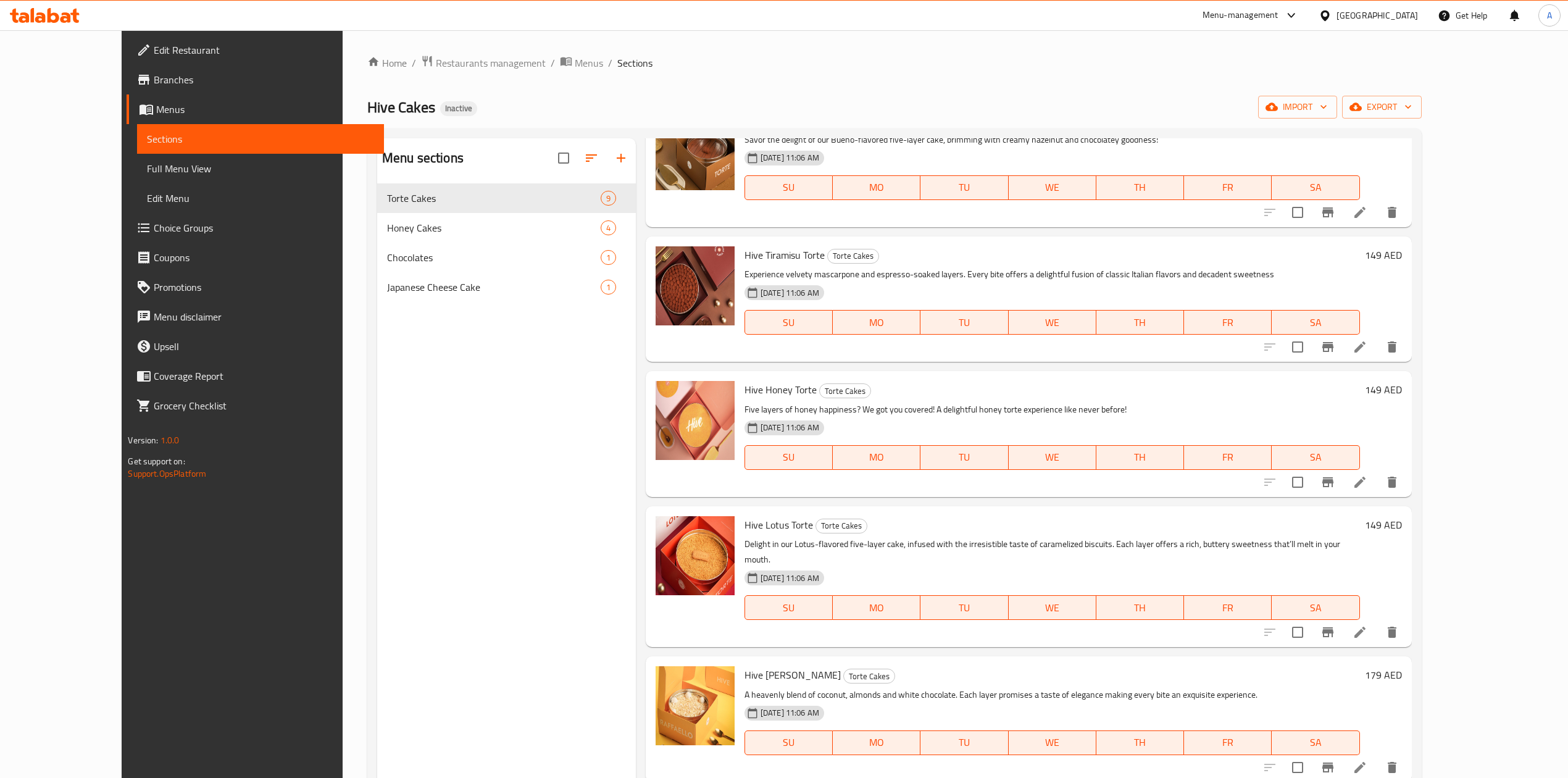
scroll to position [168, 0]
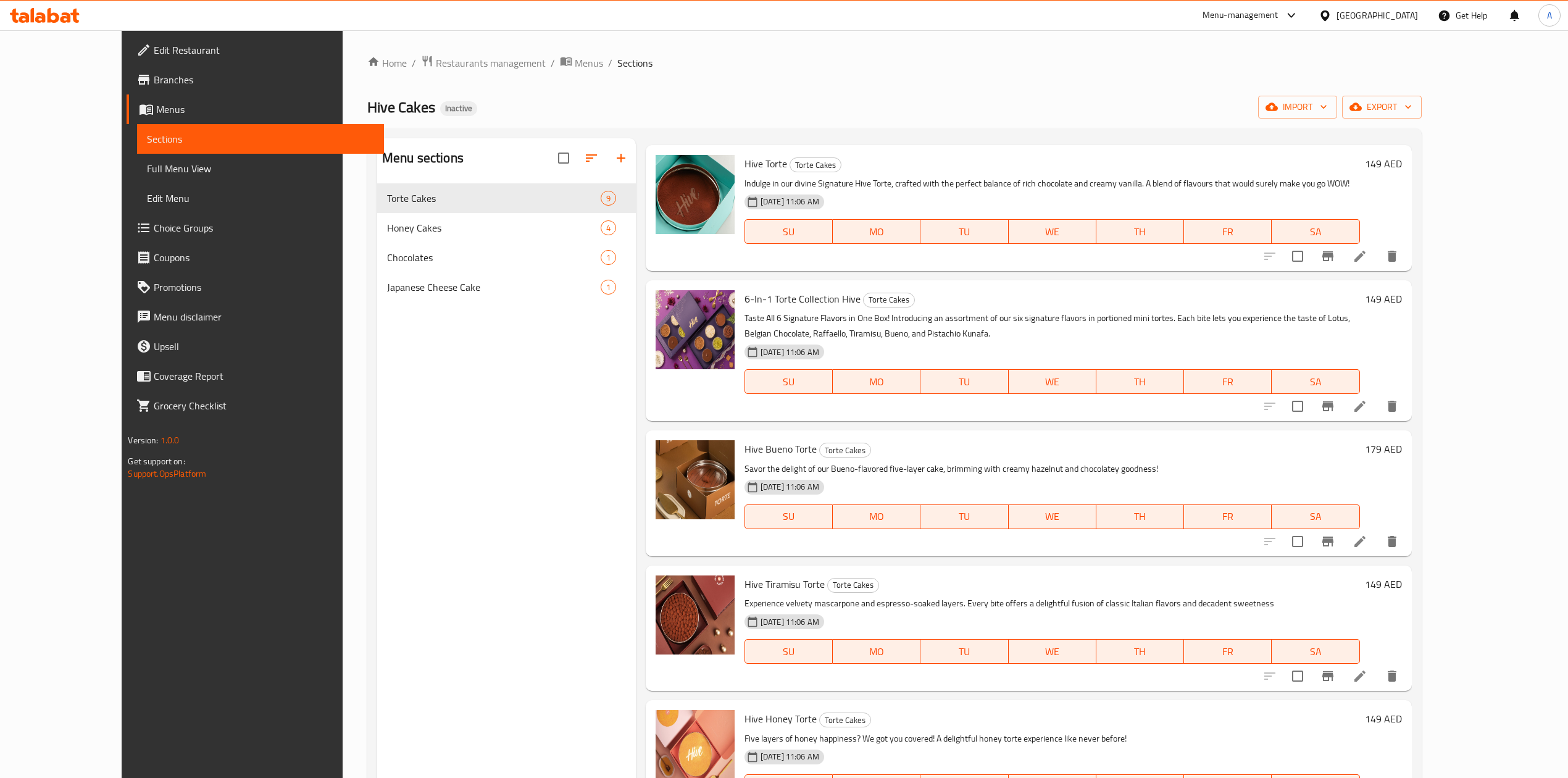
drag, startPoint x: 110, startPoint y: 159, endPoint x: 141, endPoint y: 166, distance: 31.8
click at [137, 159] on link "Full Menu View" at bounding box center [260, 169] width 246 height 30
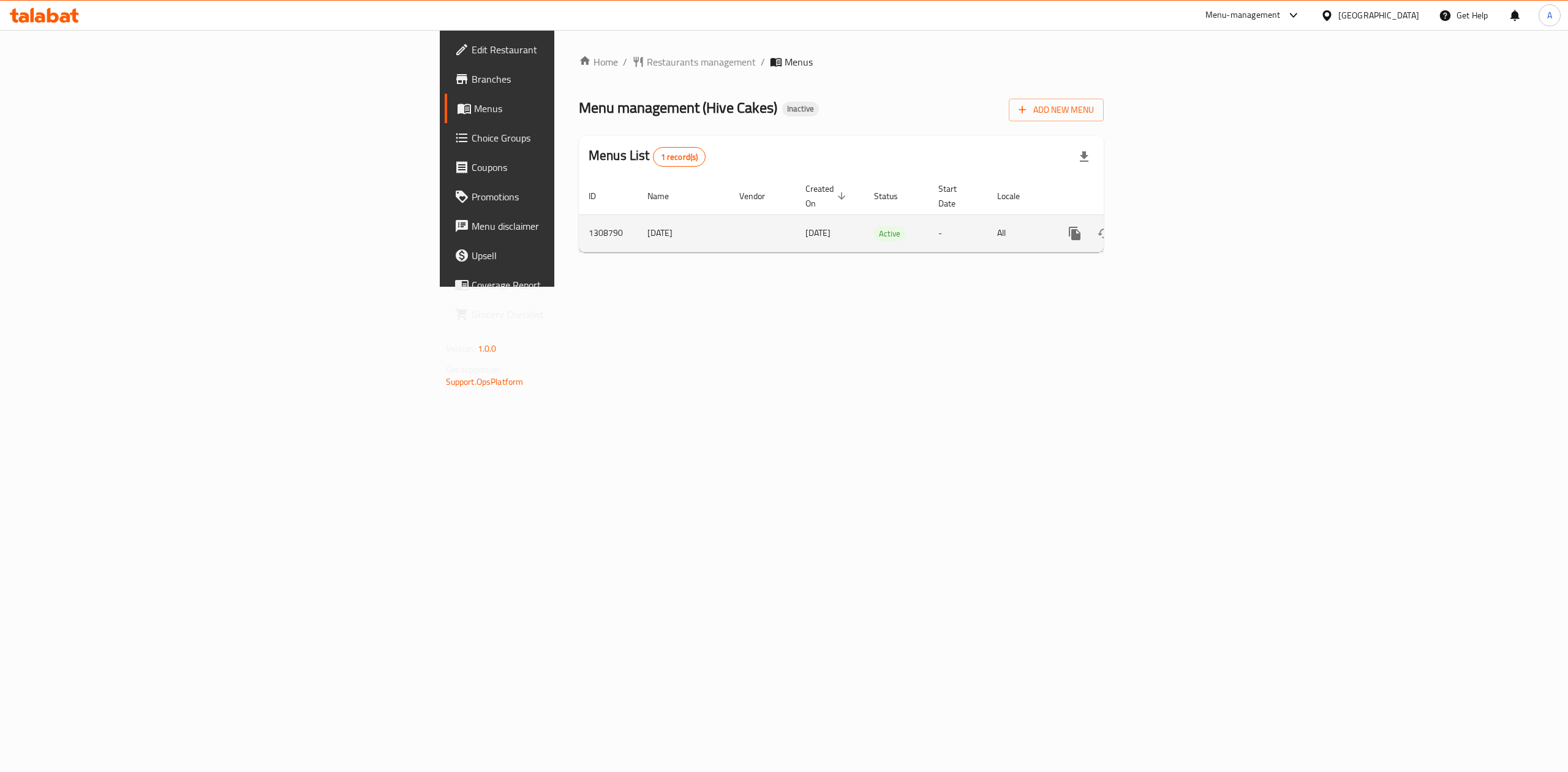
click at [729, 215] on td "enhanced table" at bounding box center [762, 233] width 66 height 37
drag, startPoint x: 436, startPoint y: 211, endPoint x: 419, endPoint y: 218, distance: 18.4
click at [729, 215] on td "enhanced table" at bounding box center [762, 233] width 66 height 37
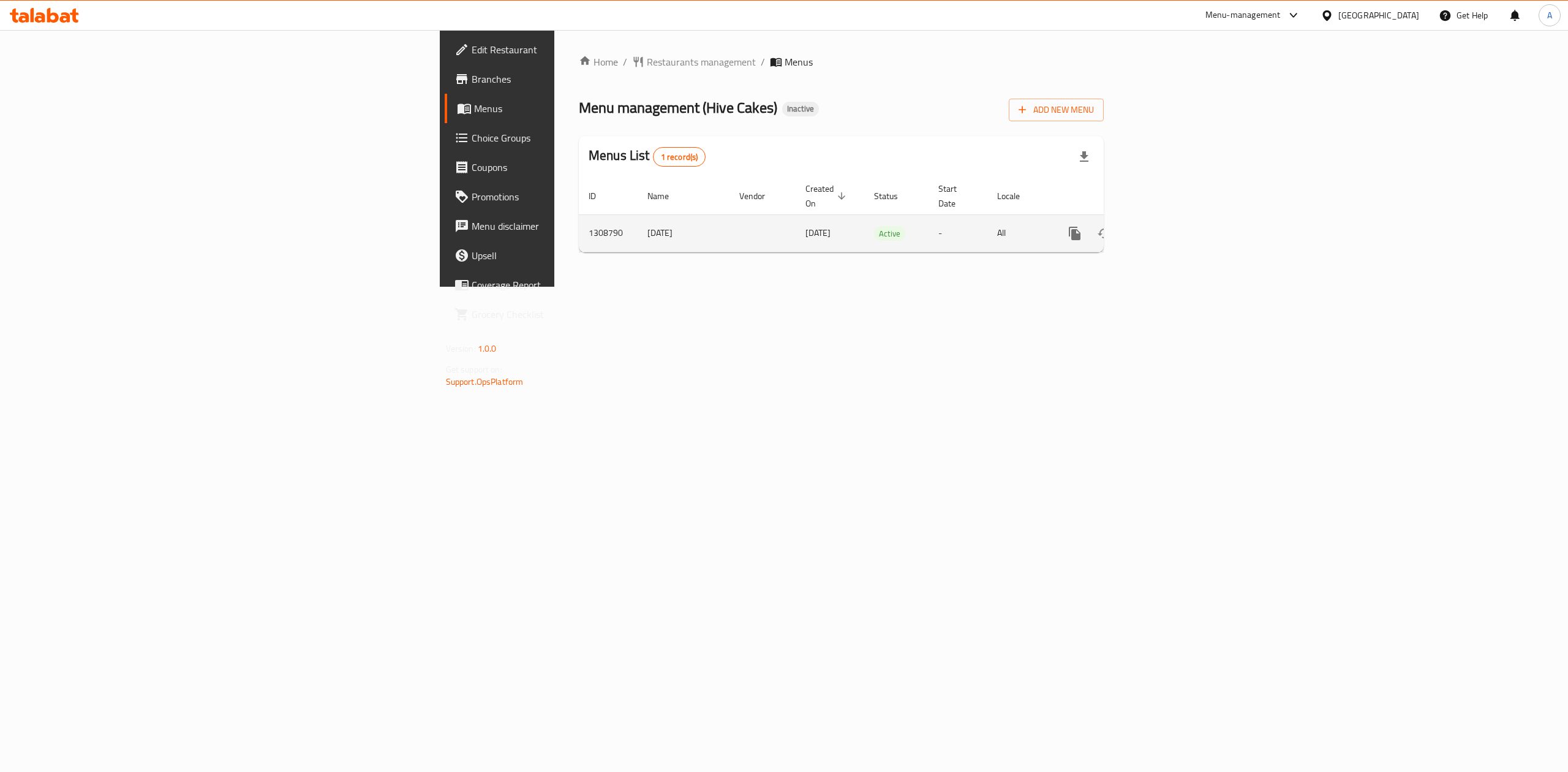
click at [638, 224] on td "[DATE]" at bounding box center [684, 233] width 92 height 37
click at [638, 224] on td "[DATE]" at bounding box center [684, 233] width 92 height 37
click at [1171, 226] on icon "enhanced table" at bounding box center [1163, 233] width 15 height 15
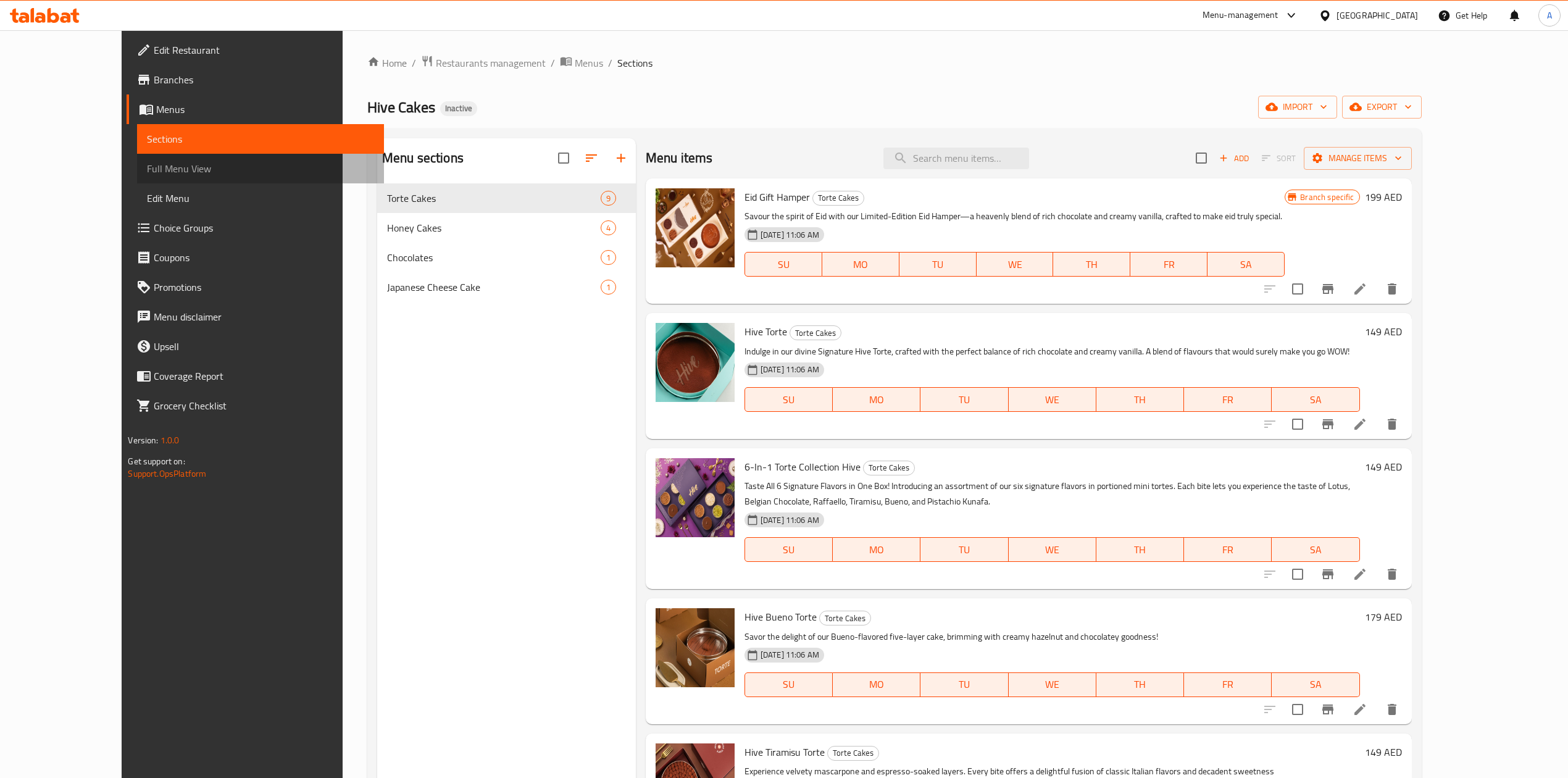
click at [147, 166] on span "Full Menu View" at bounding box center [260, 168] width 227 height 15
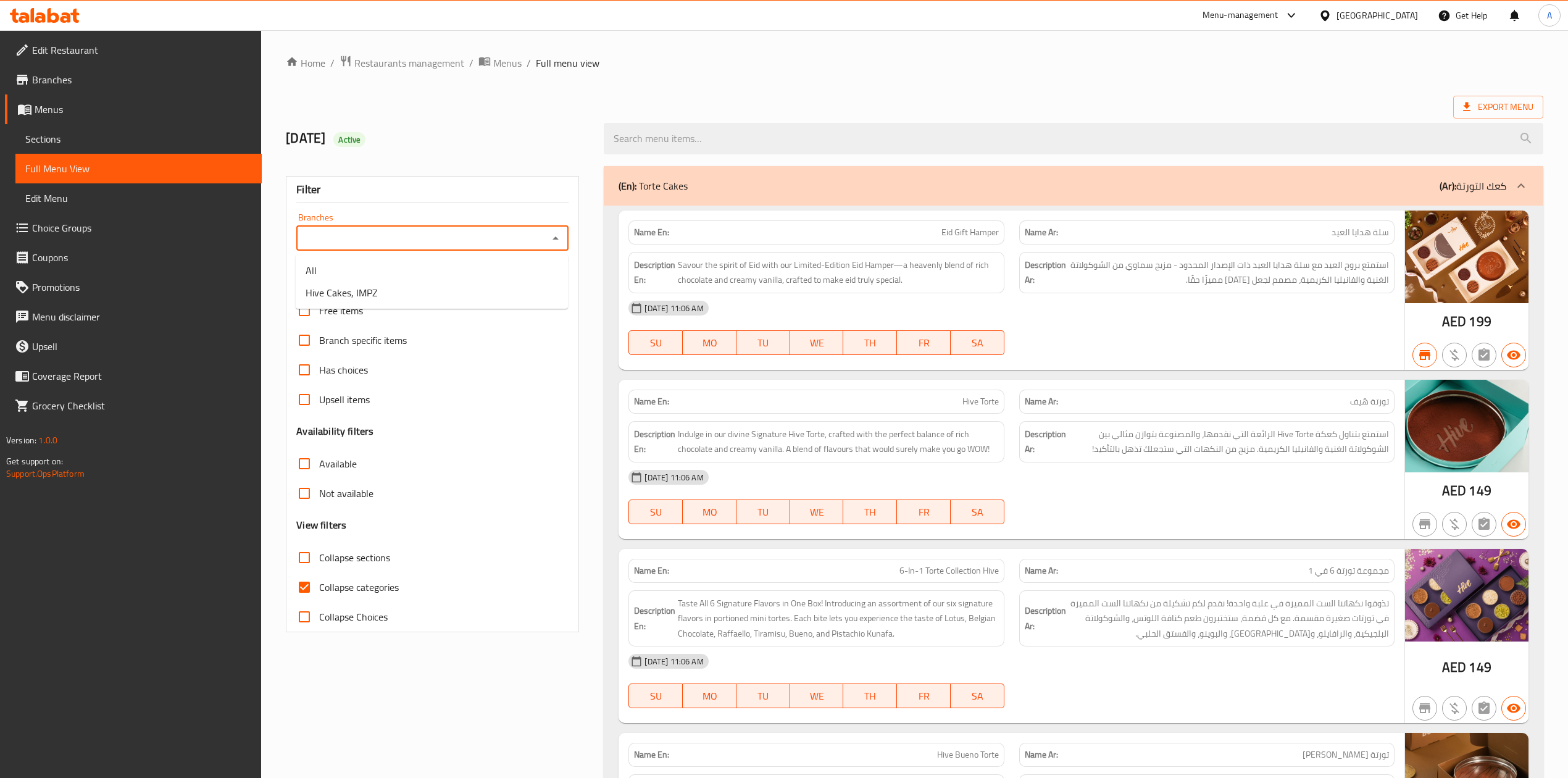
click at [402, 244] on input "Branches" at bounding box center [422, 238] width 244 height 17
click at [438, 290] on li "Hive Cakes, IMPZ" at bounding box center [432, 292] width 272 height 22
type input "Hive Cakes, IMPZ"
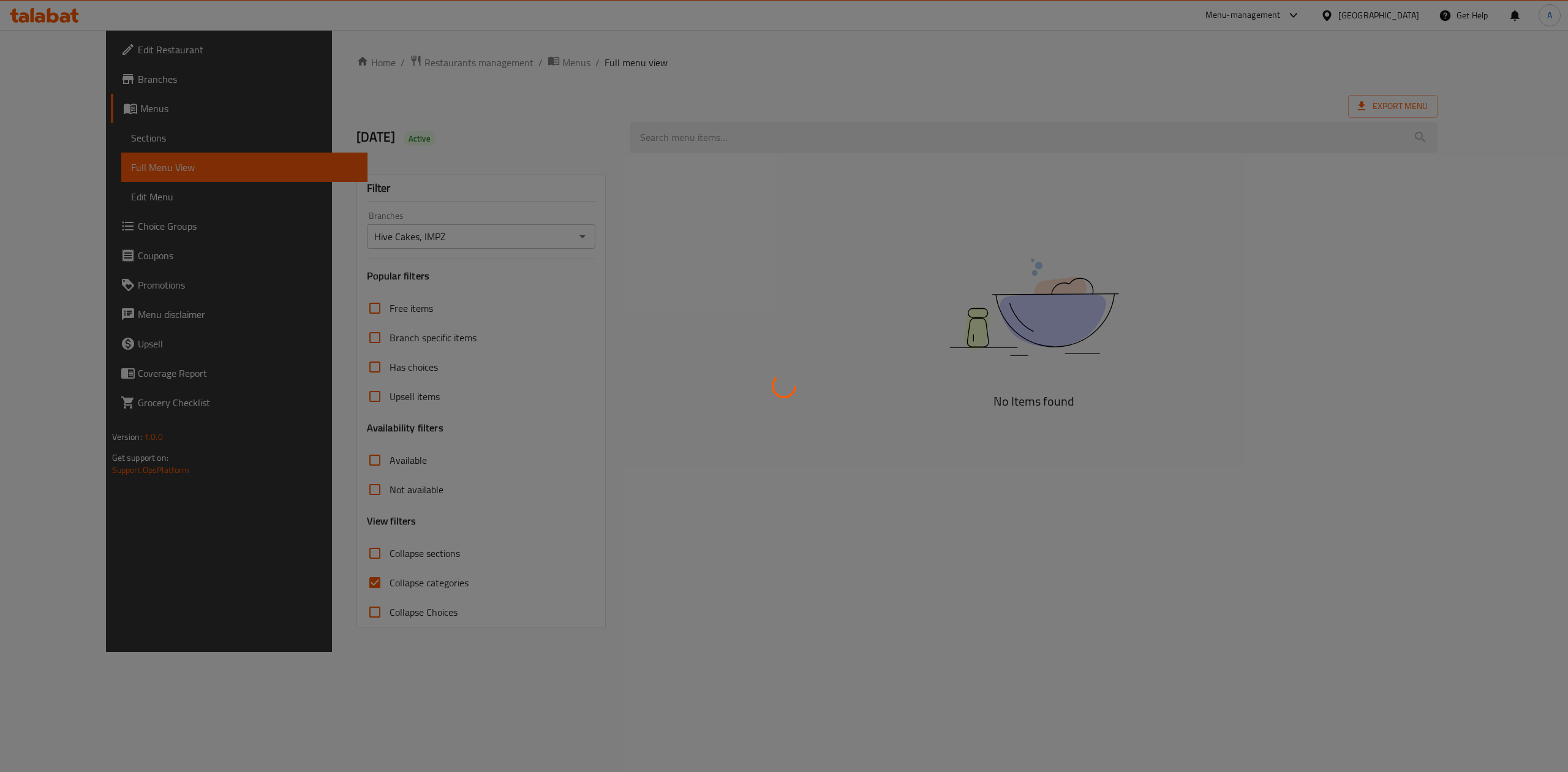
click at [330, 488] on div at bounding box center [784, 386] width 1568 height 772
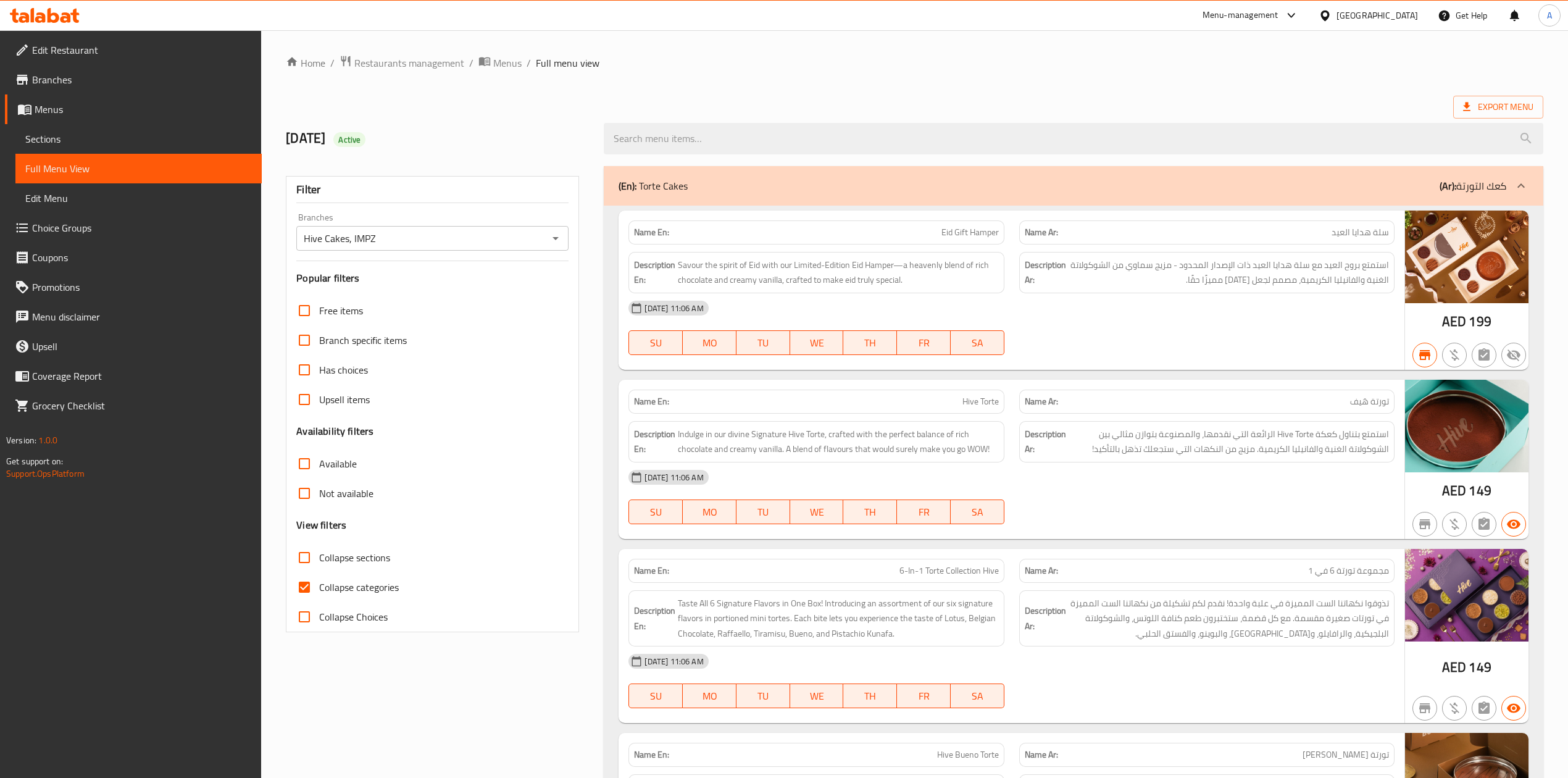
click at [331, 492] on span "Not available" at bounding box center [346, 493] width 54 height 15
click at [319, 492] on input "Not available" at bounding box center [304, 493] width 30 height 30
checkbox input "true"
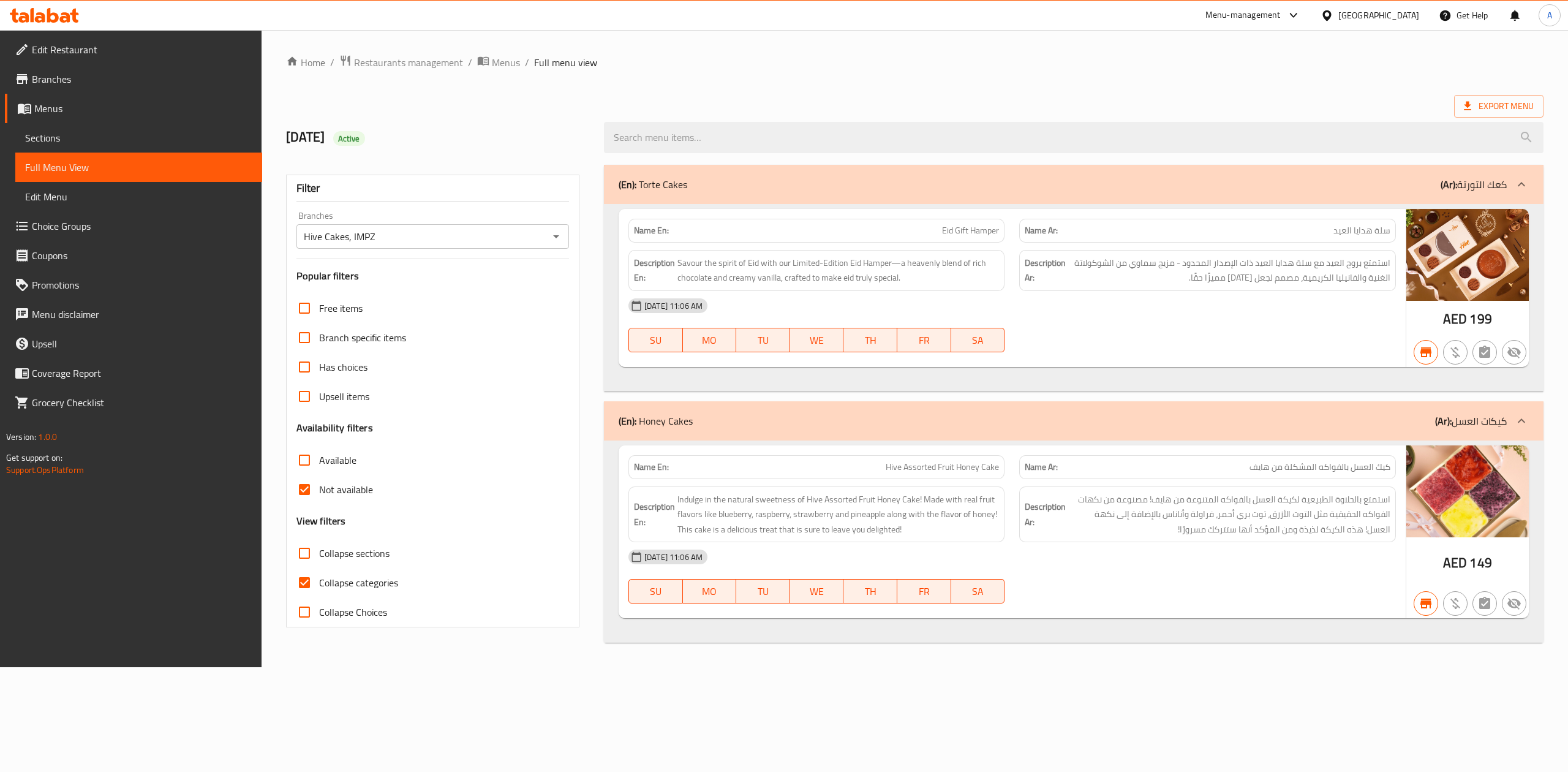
click at [349, 584] on span "Collapse categories" at bounding box center [358, 582] width 79 height 15
click at [319, 584] on input "Collapse categories" at bounding box center [304, 582] width 30 height 30
checkbox input "false"
